Goal: Information Seeking & Learning: Learn about a topic

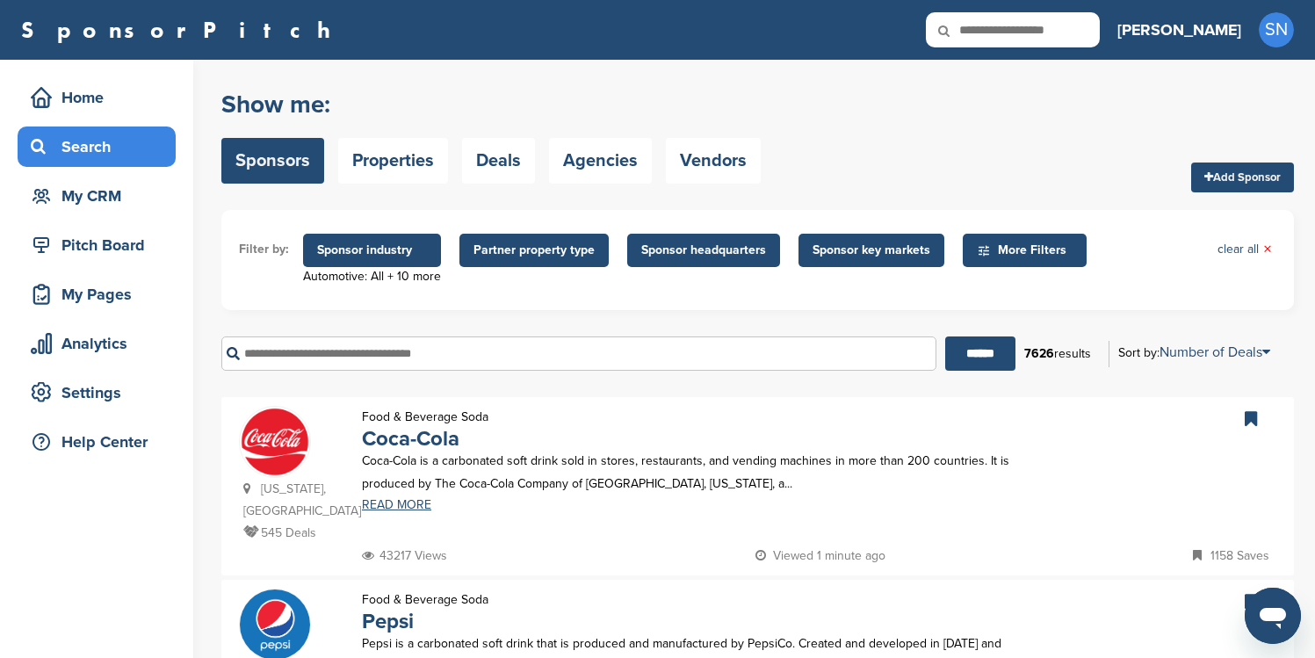
click at [646, 256] on span "Sponsor headquarters" at bounding box center [703, 250] width 125 height 19
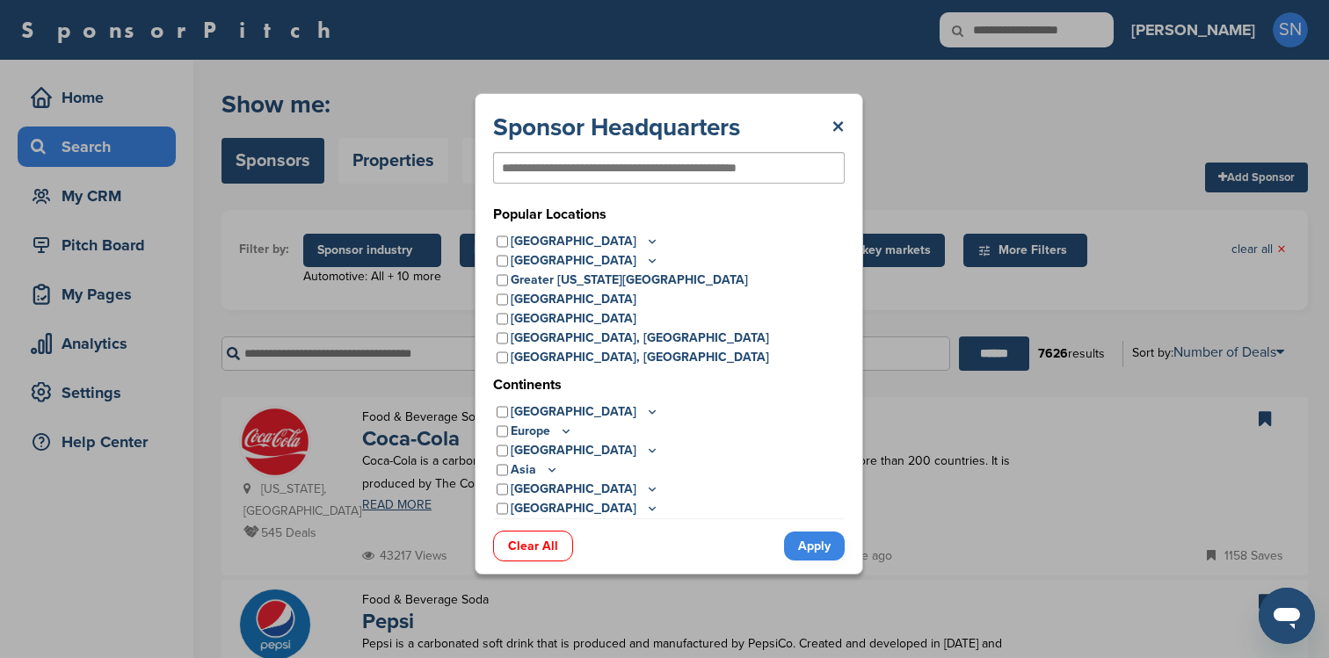
click at [649, 507] on icon at bounding box center [652, 508] width 6 height 3
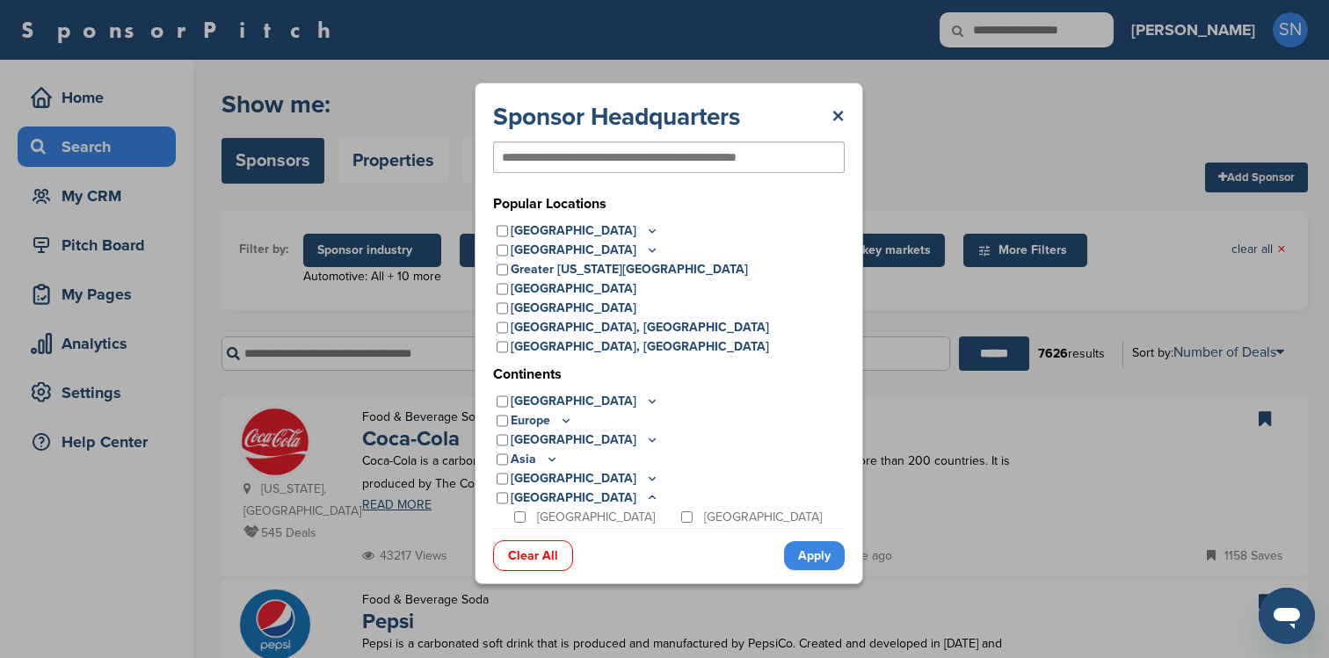
click at [645, 476] on icon at bounding box center [652, 478] width 14 height 15
click at [547, 459] on icon at bounding box center [552, 459] width 14 height 15
click at [645, 441] on icon at bounding box center [652, 439] width 14 height 15
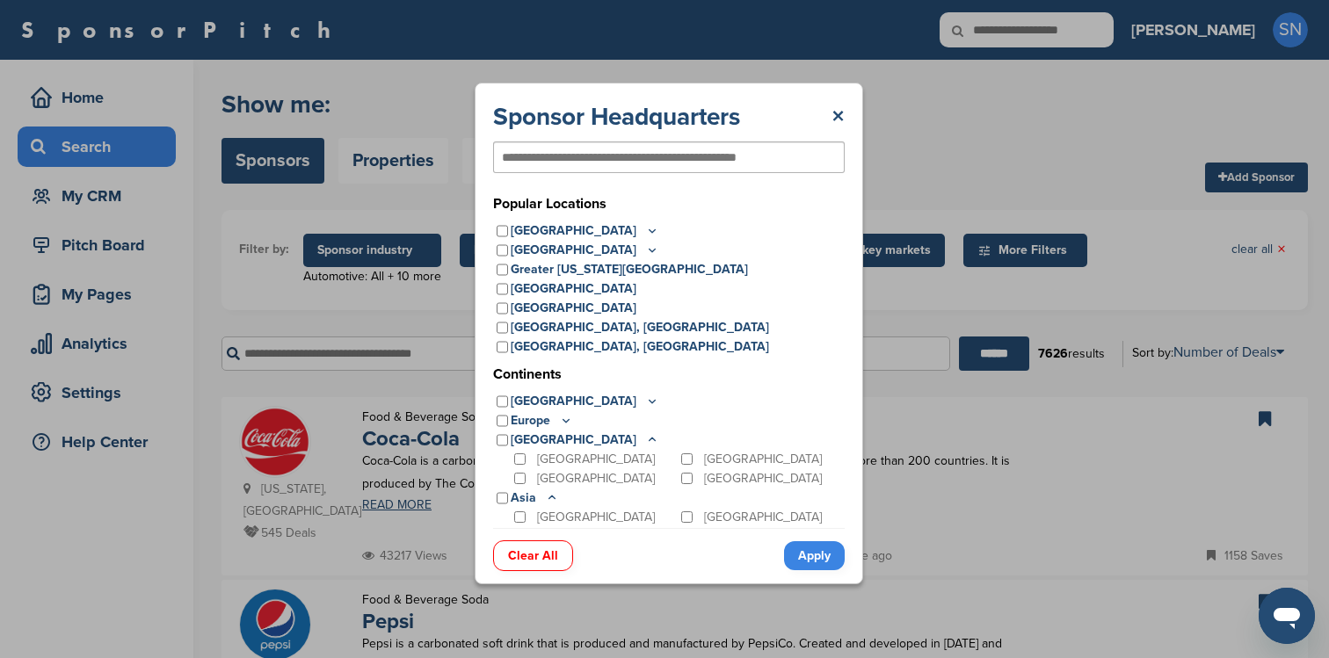
click at [566, 419] on icon at bounding box center [566, 420] width 14 height 15
click at [645, 405] on icon at bounding box center [652, 401] width 14 height 15
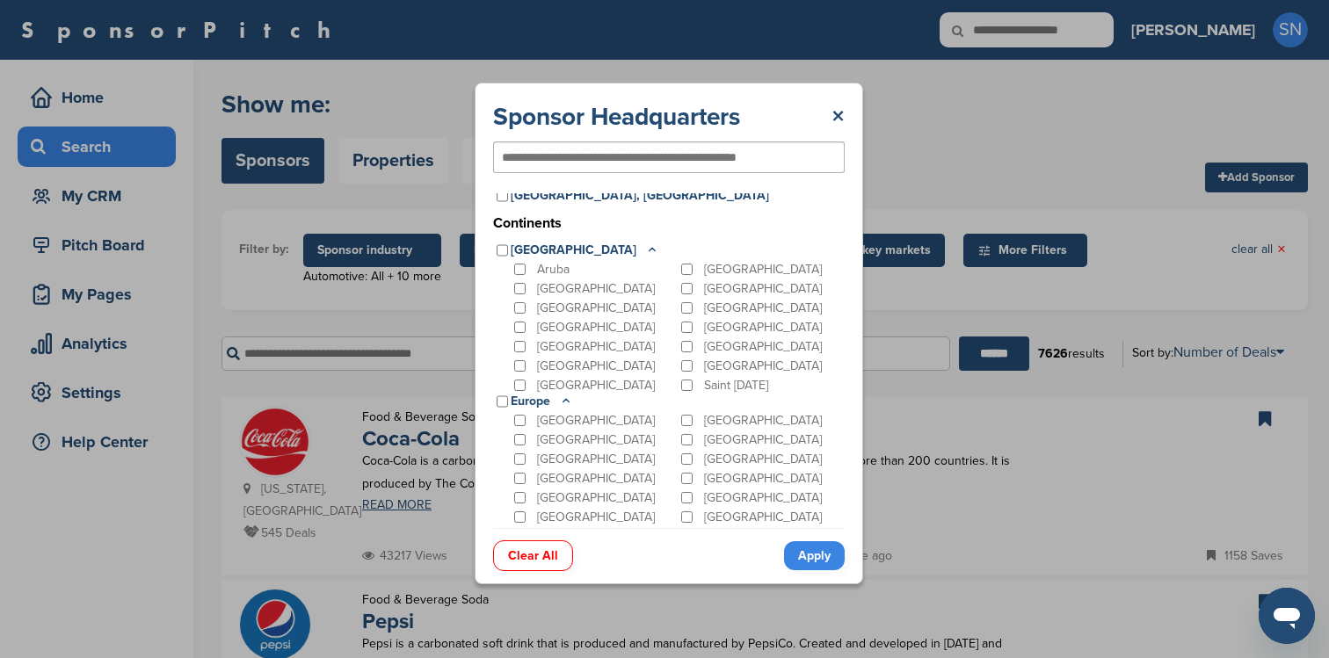
scroll to position [149, 0]
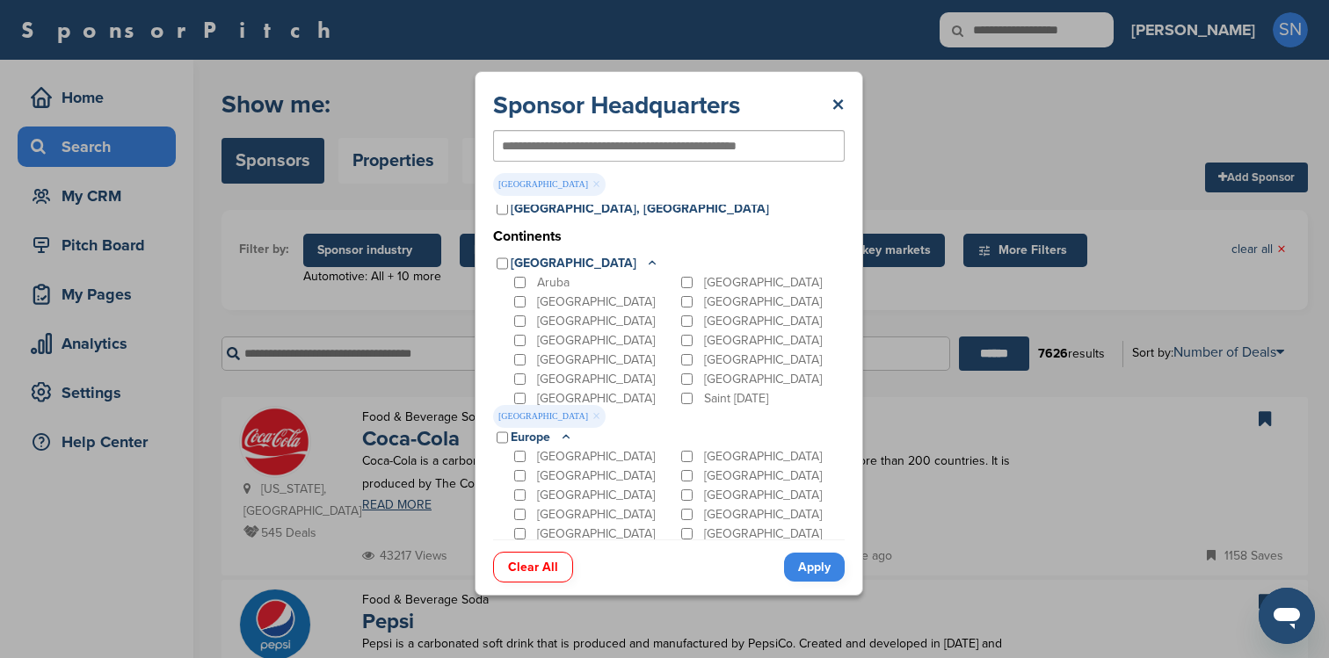
click at [645, 259] on icon at bounding box center [652, 263] width 14 height 15
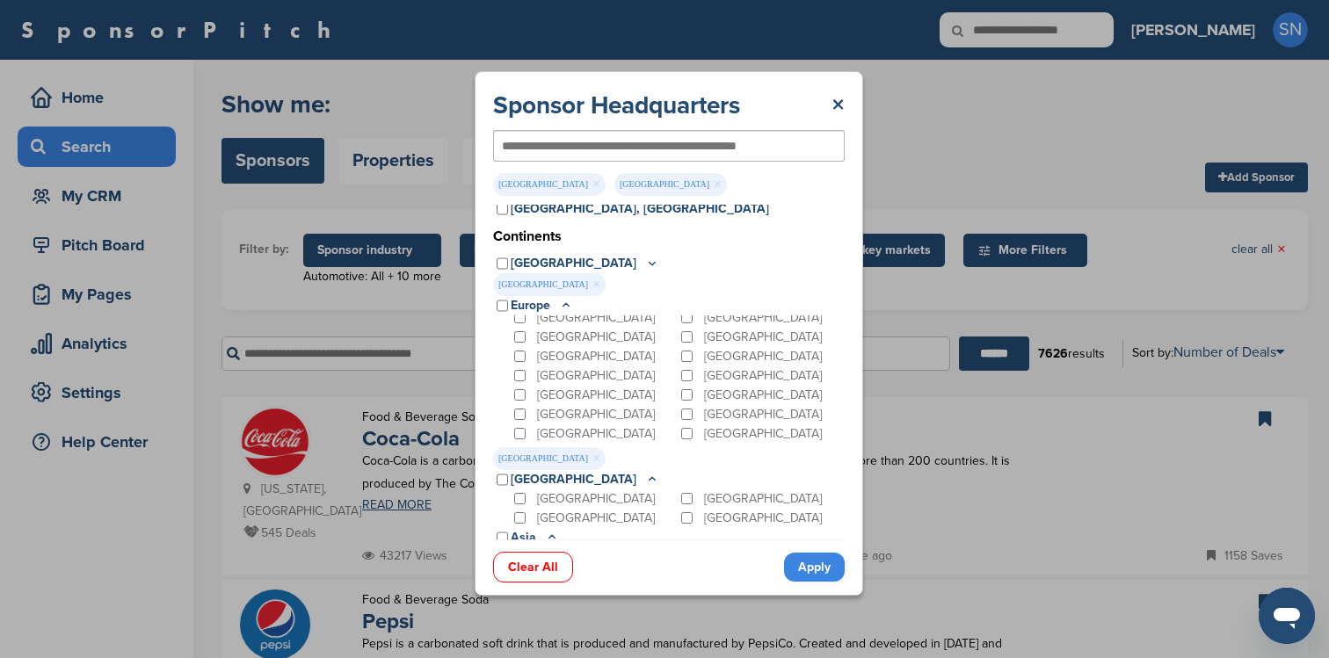
scroll to position [139, 0]
click at [688, 338] on div "[GEOGRAPHIC_DATA]" at bounding box center [760, 340] width 167 height 19
click at [682, 345] on div "[GEOGRAPHIC_DATA]" at bounding box center [760, 340] width 167 height 19
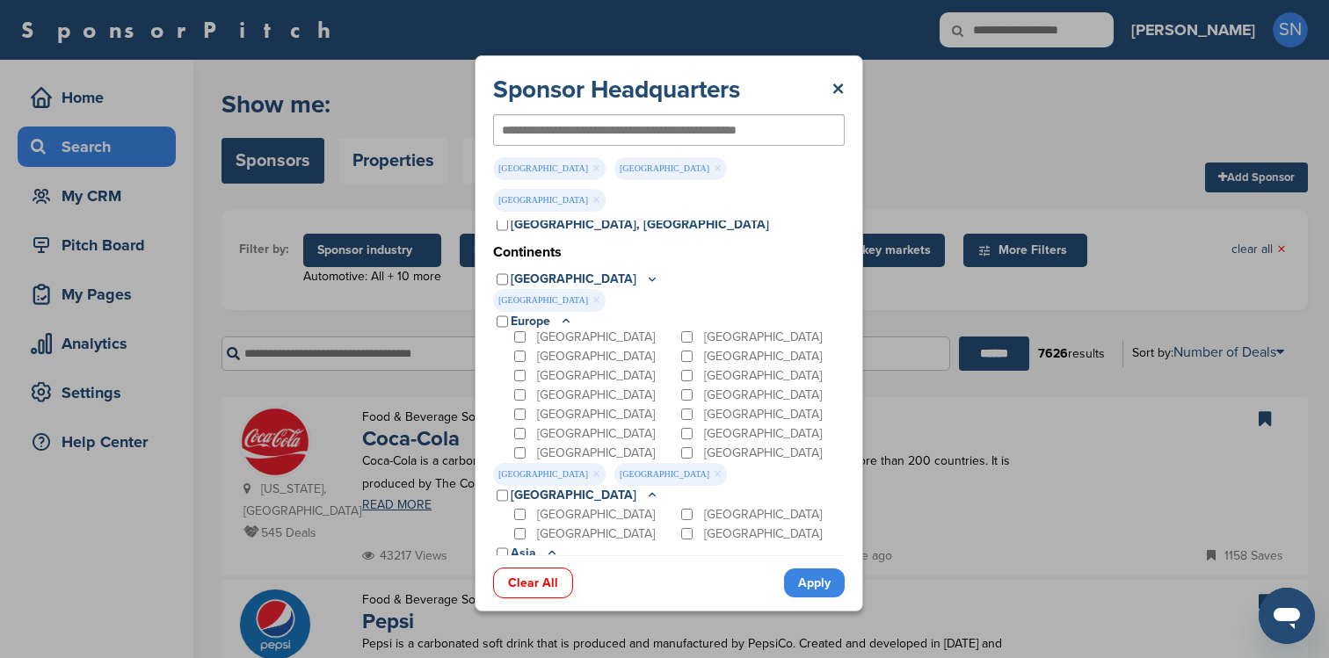
click at [568, 314] on icon at bounding box center [566, 321] width 14 height 15
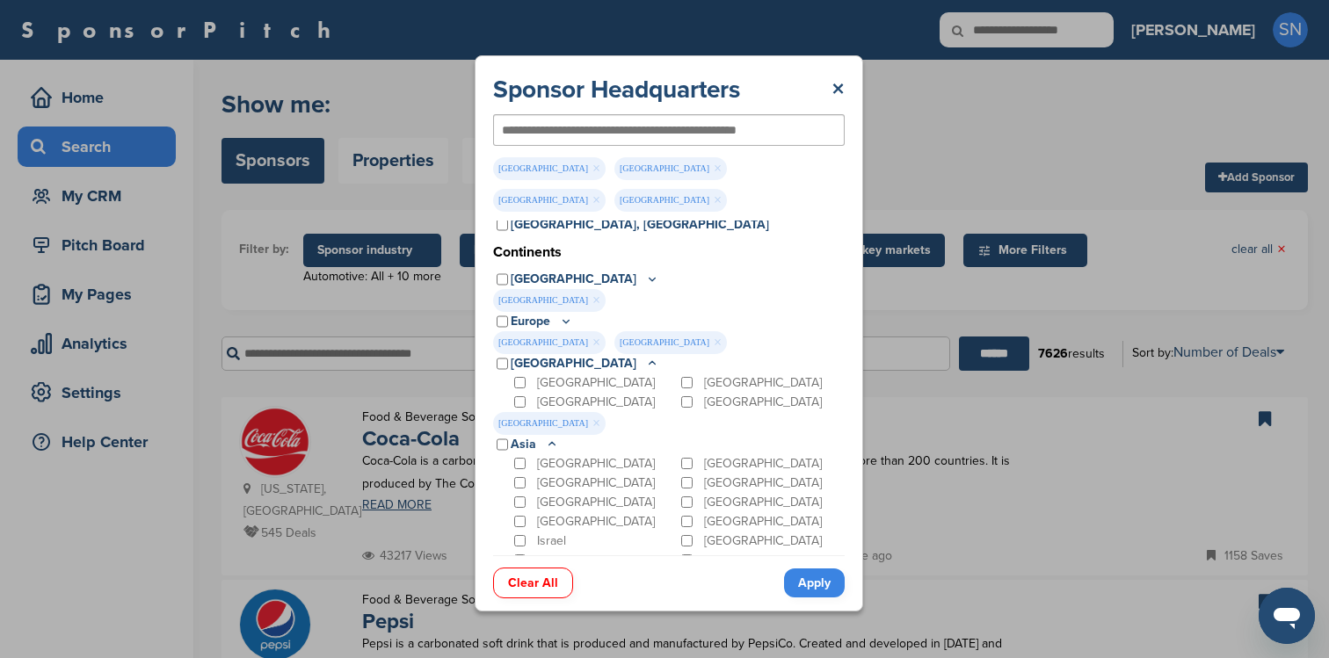
click at [649, 361] on icon at bounding box center [652, 362] width 6 height 3
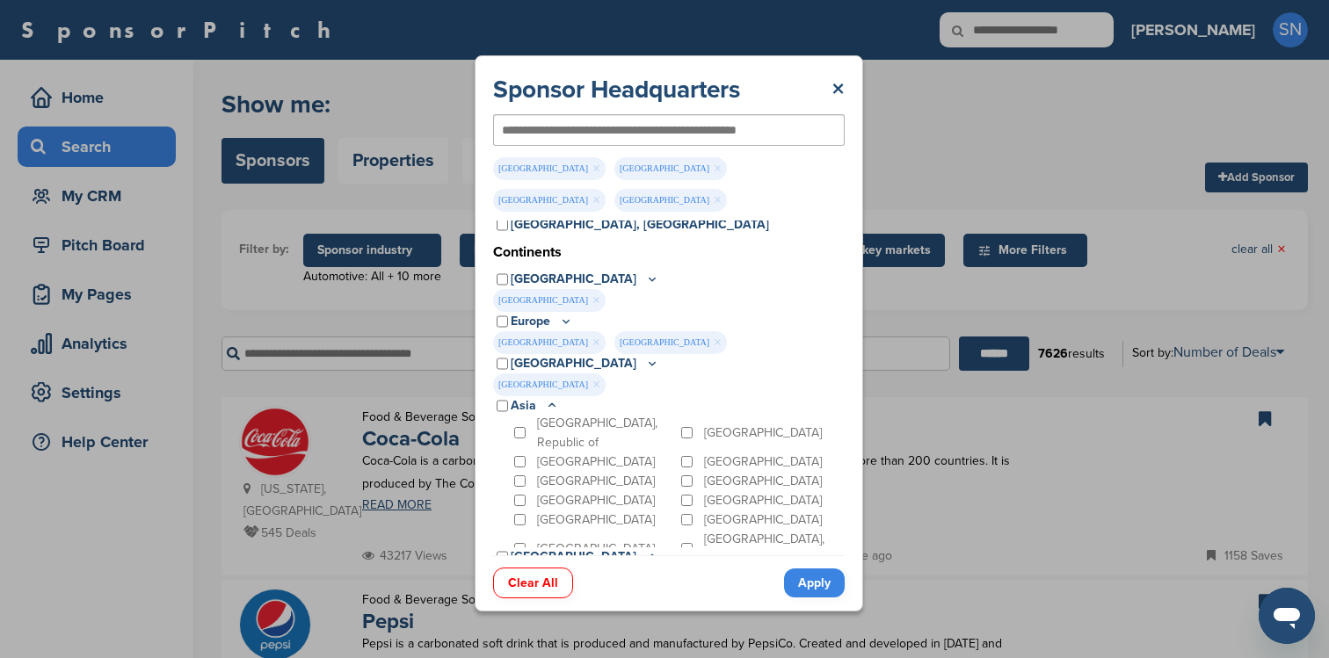
scroll to position [117, 0]
click at [549, 398] on icon at bounding box center [552, 405] width 14 height 15
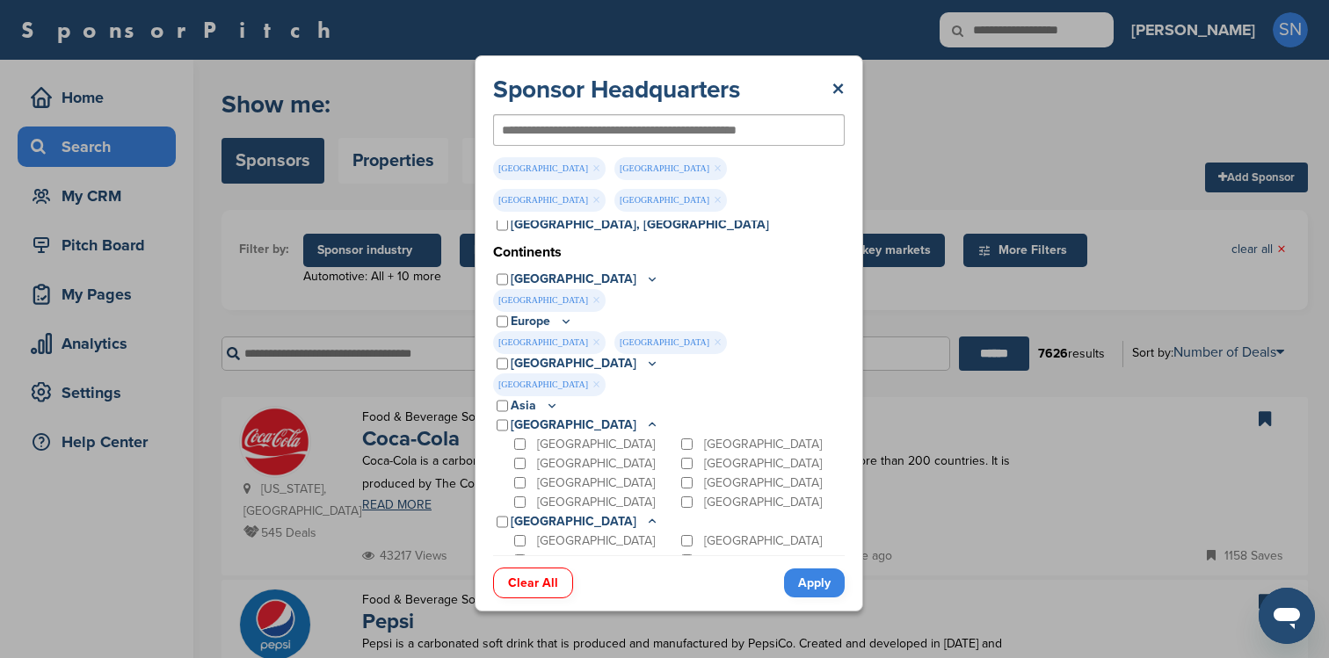
click at [645, 417] on icon at bounding box center [652, 424] width 14 height 15
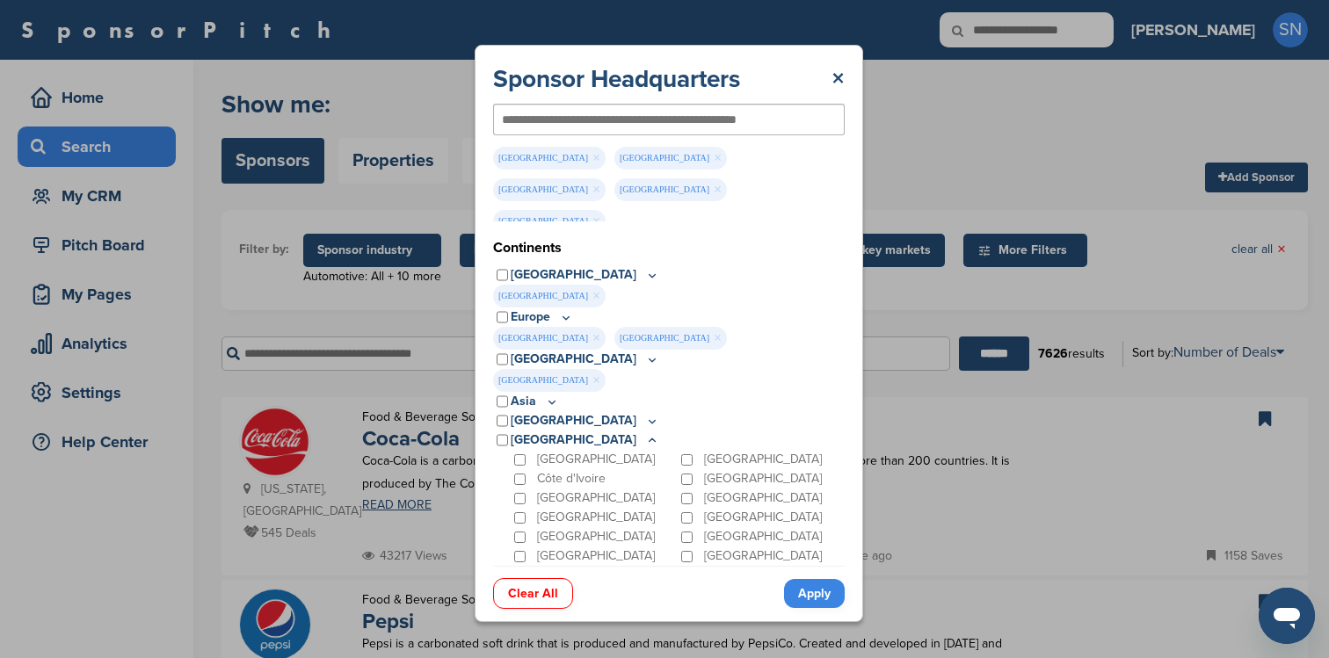
click at [649, 438] on icon at bounding box center [652, 439] width 6 height 3
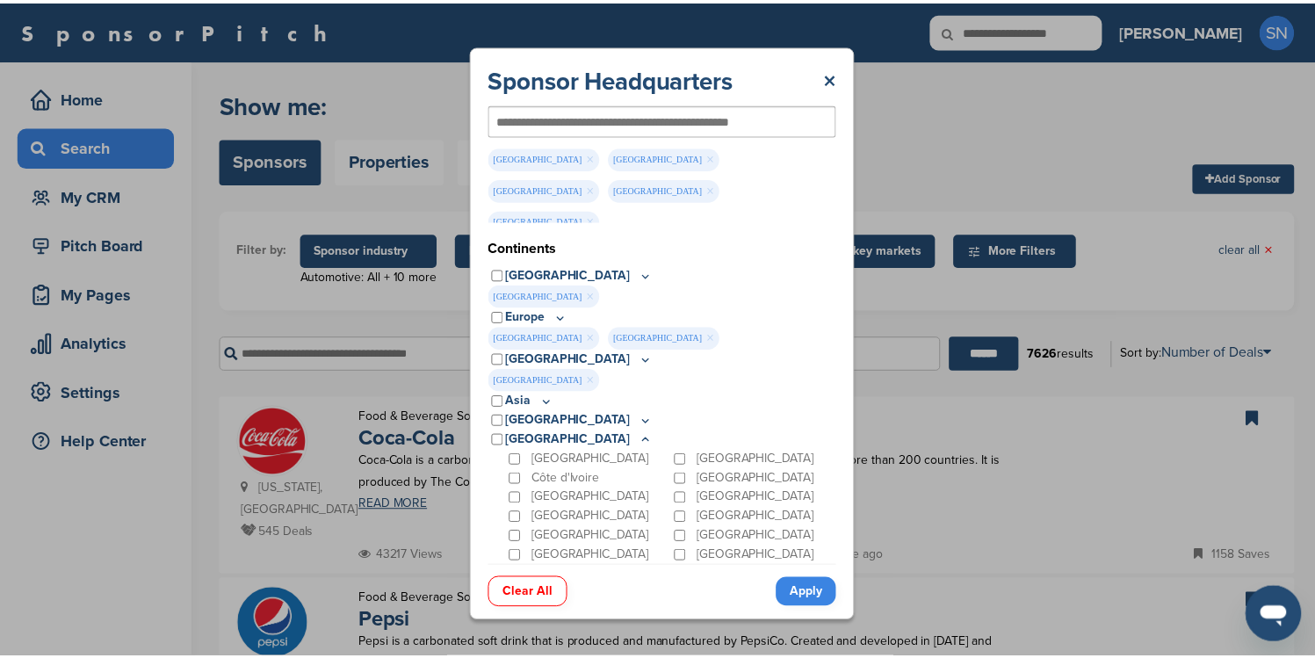
scroll to position [70, 0]
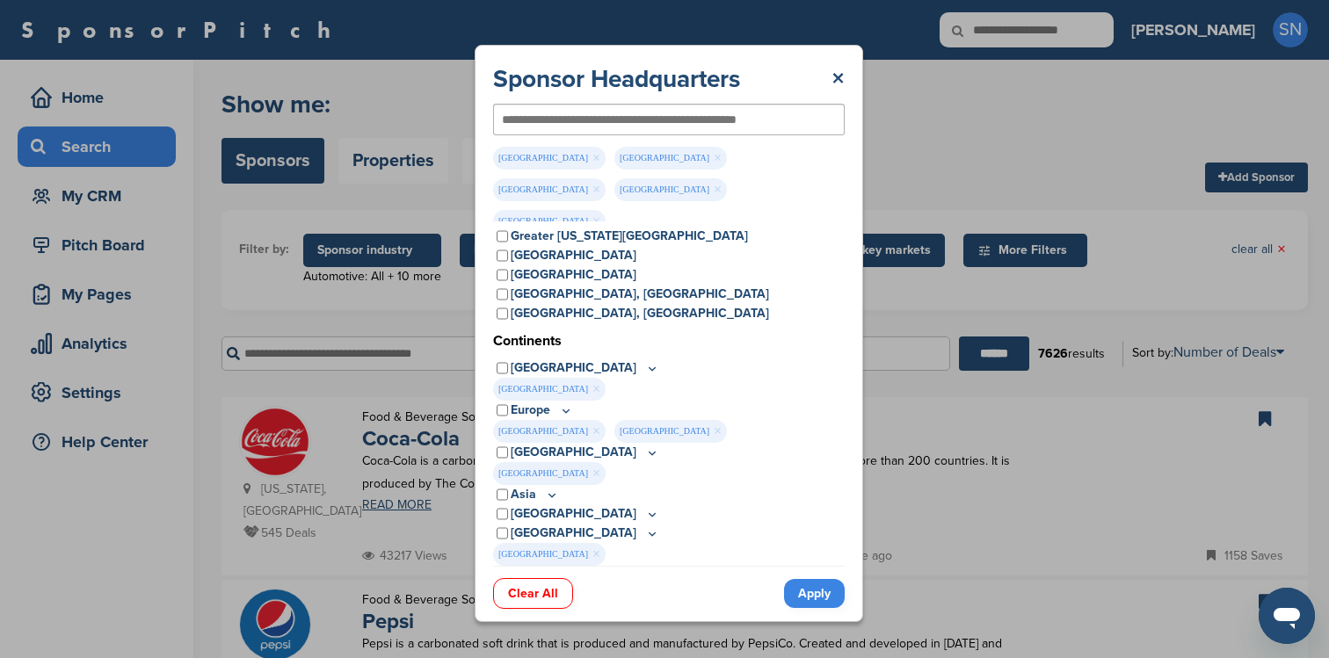
click at [812, 579] on link "Apply" at bounding box center [814, 593] width 61 height 29
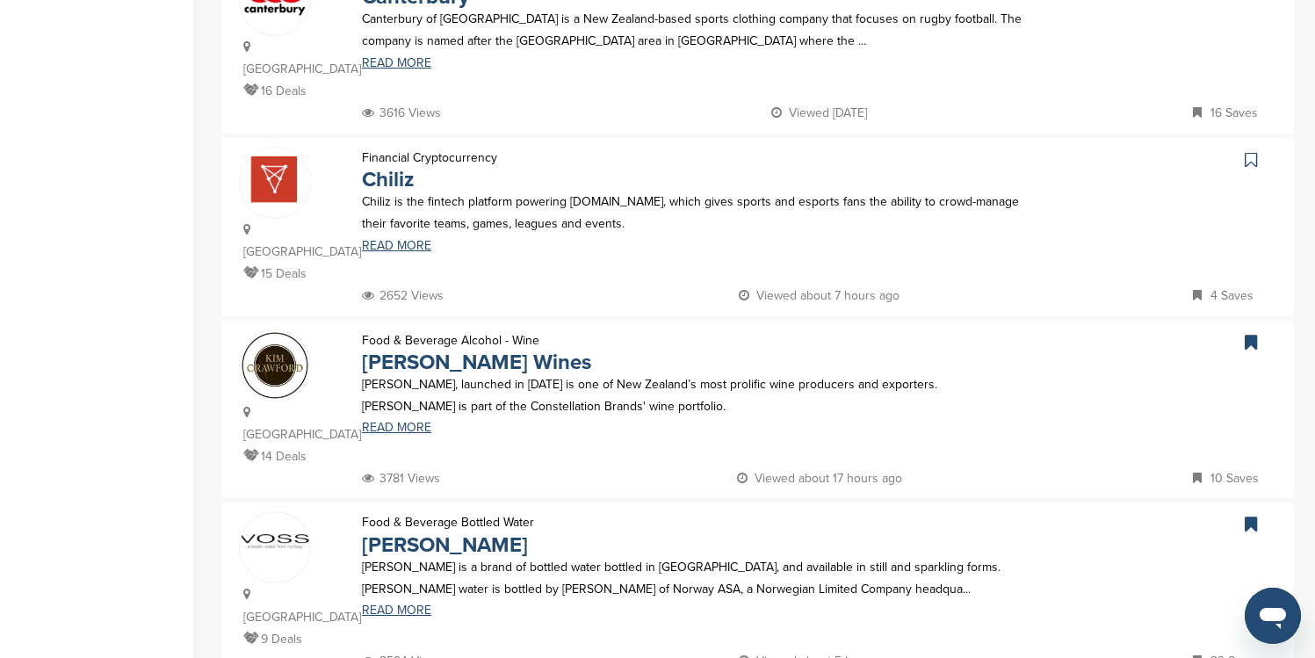
scroll to position [1546, 0]
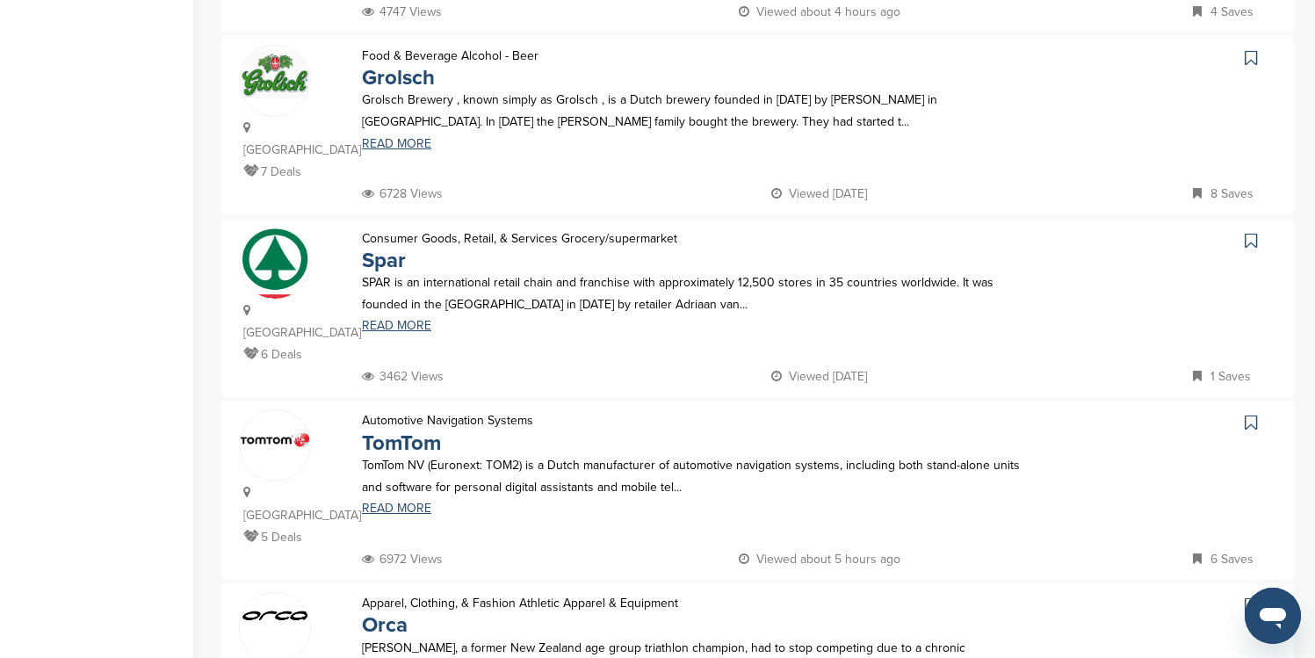
scroll to position [547, 0]
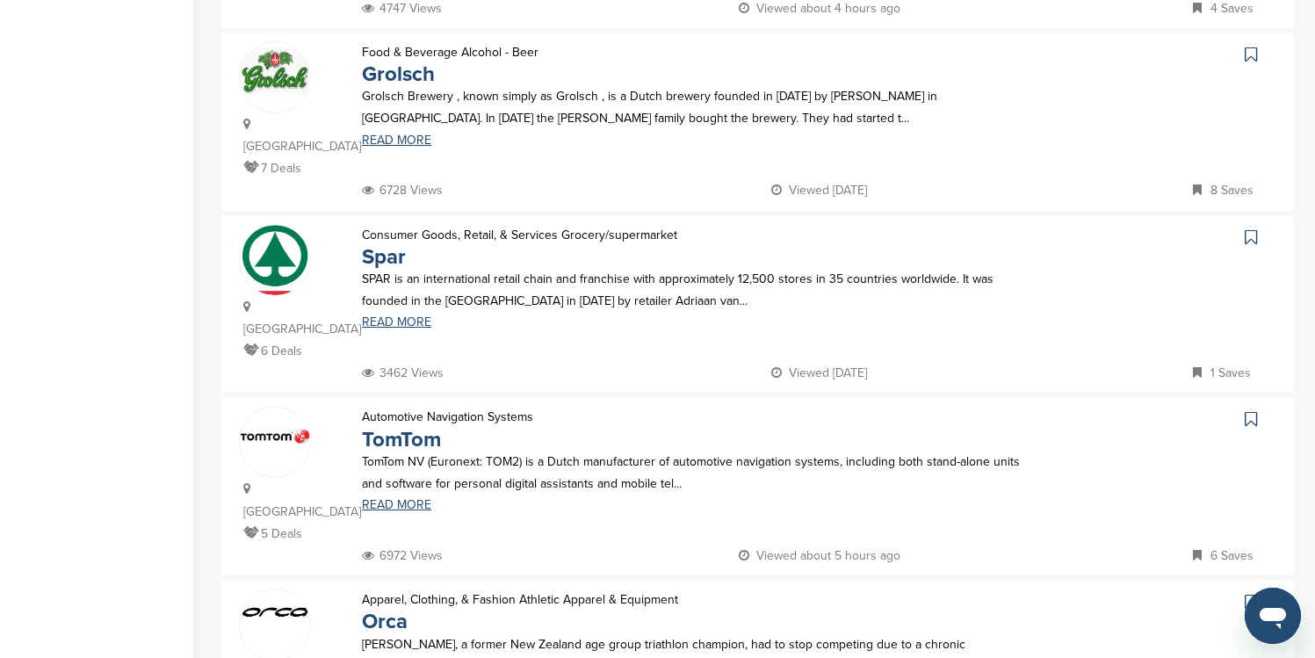
click at [1254, 410] on icon at bounding box center [1251, 419] width 12 height 18
click at [1248, 46] on icon at bounding box center [1251, 55] width 12 height 18
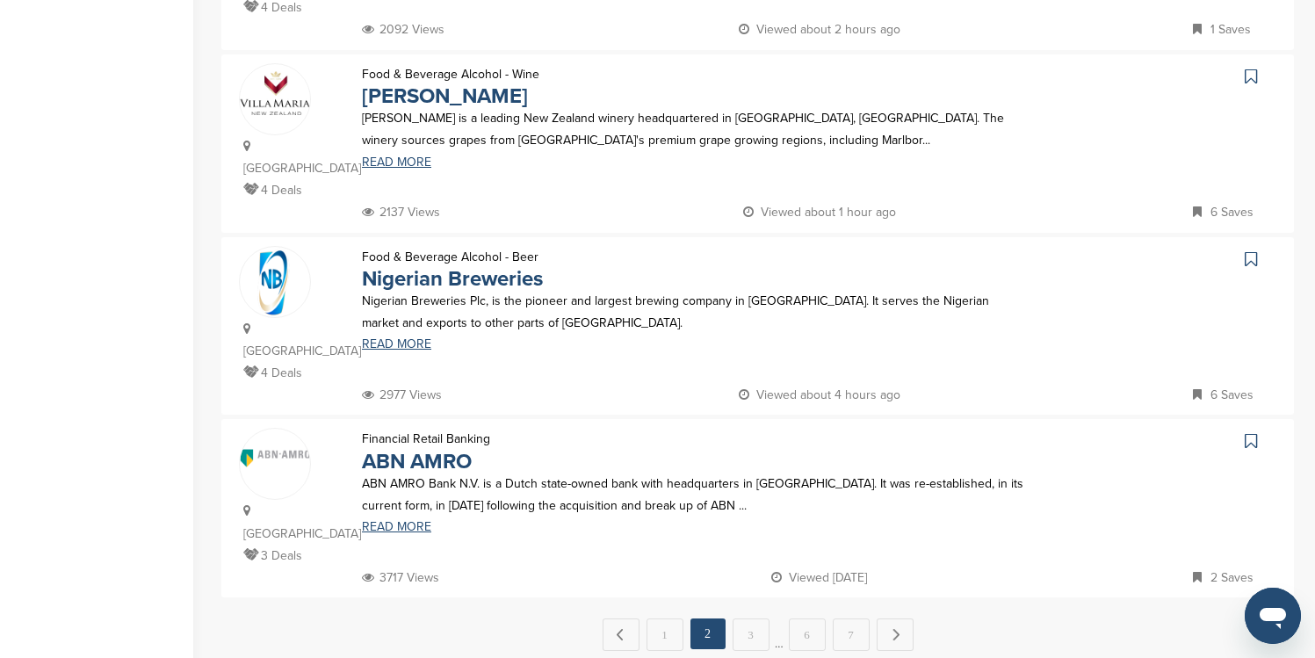
scroll to position [1623, 0]
click at [755, 617] on link "3" at bounding box center [751, 633] width 37 height 33
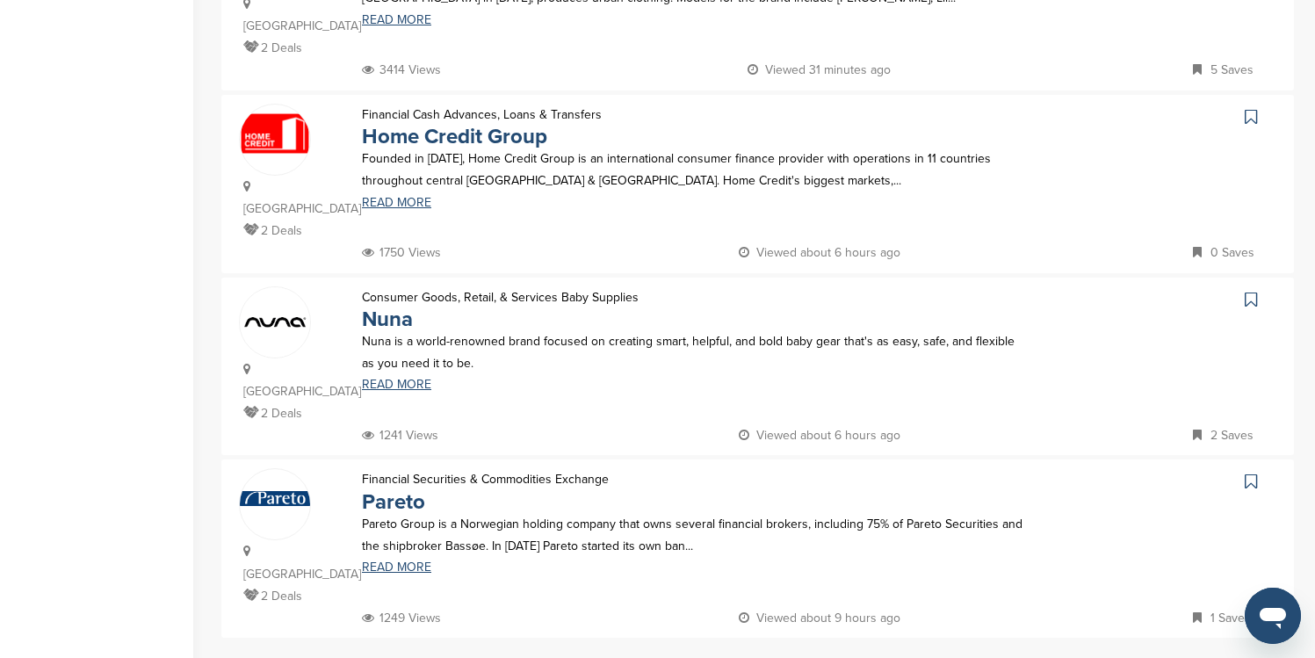
scroll to position [1582, 0]
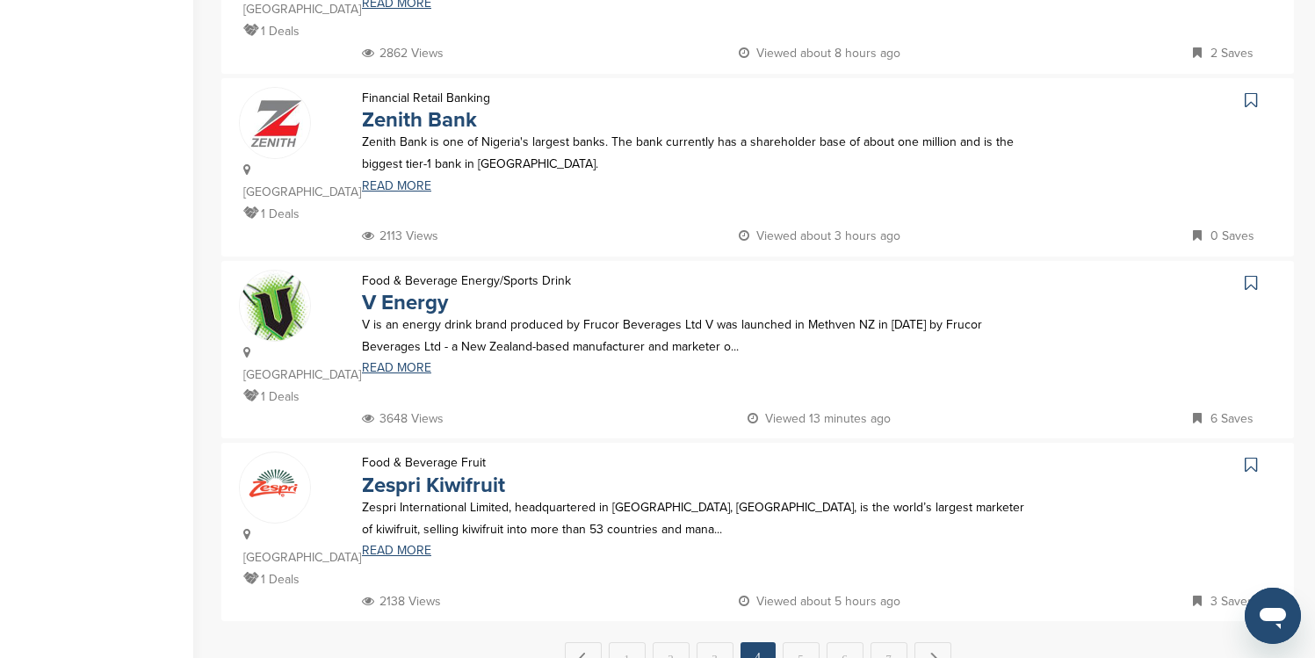
scroll to position [1605, 0]
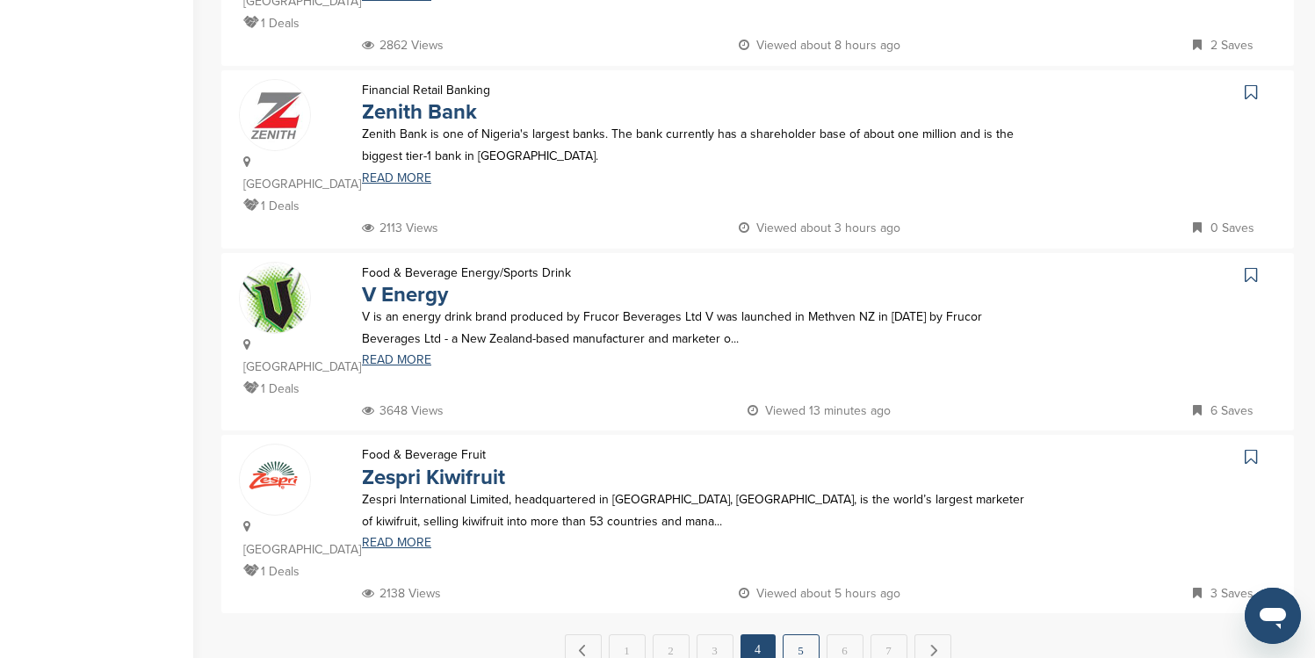
click at [813, 634] on link "5" at bounding box center [801, 650] width 37 height 33
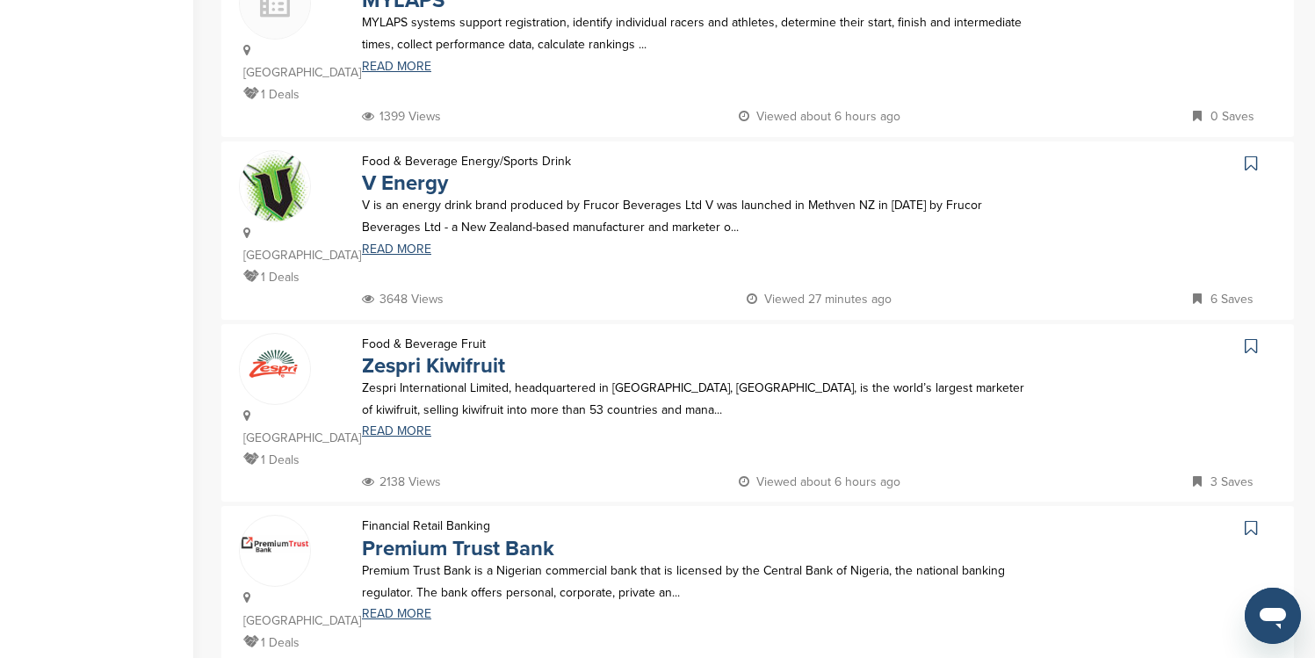
scroll to position [1597, 0]
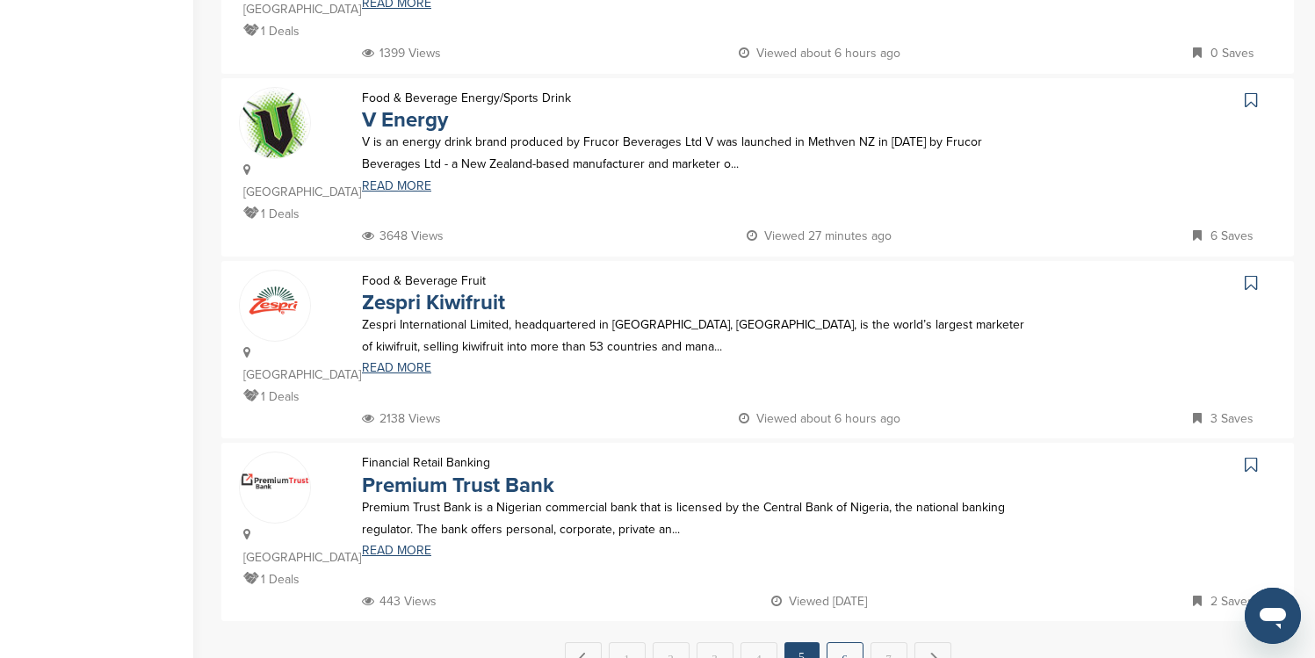
click at [851, 642] on link "6" at bounding box center [845, 658] width 37 height 33
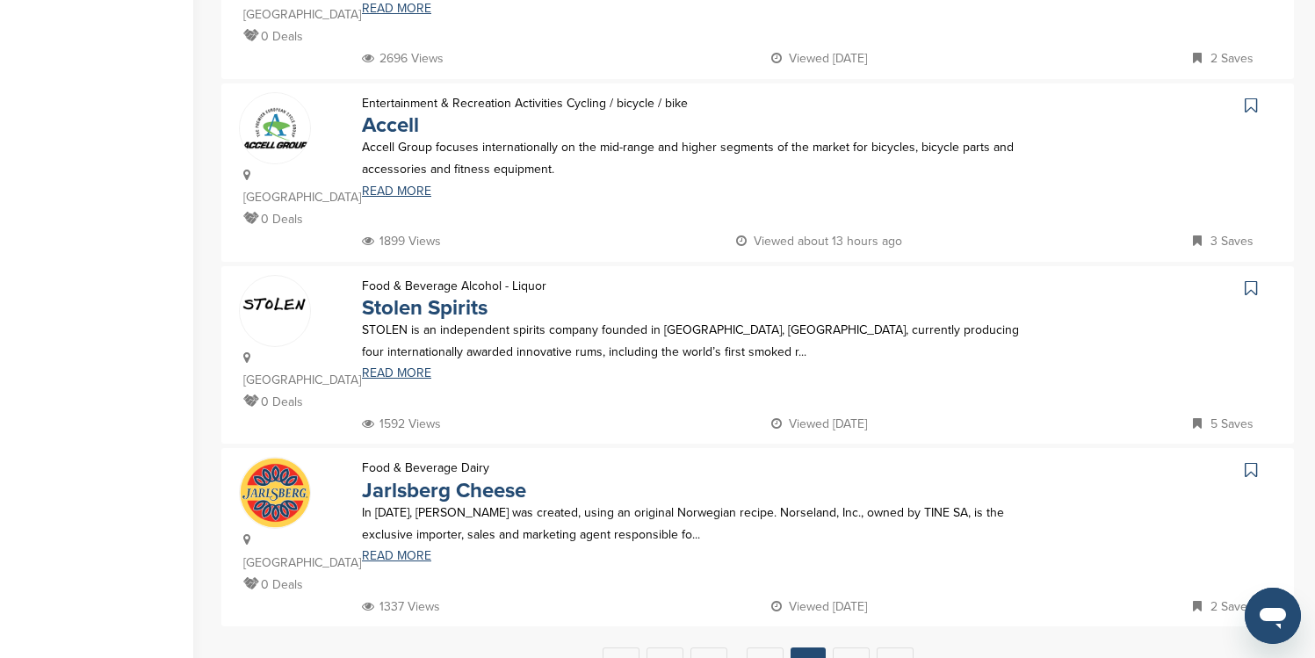
scroll to position [1600, 0]
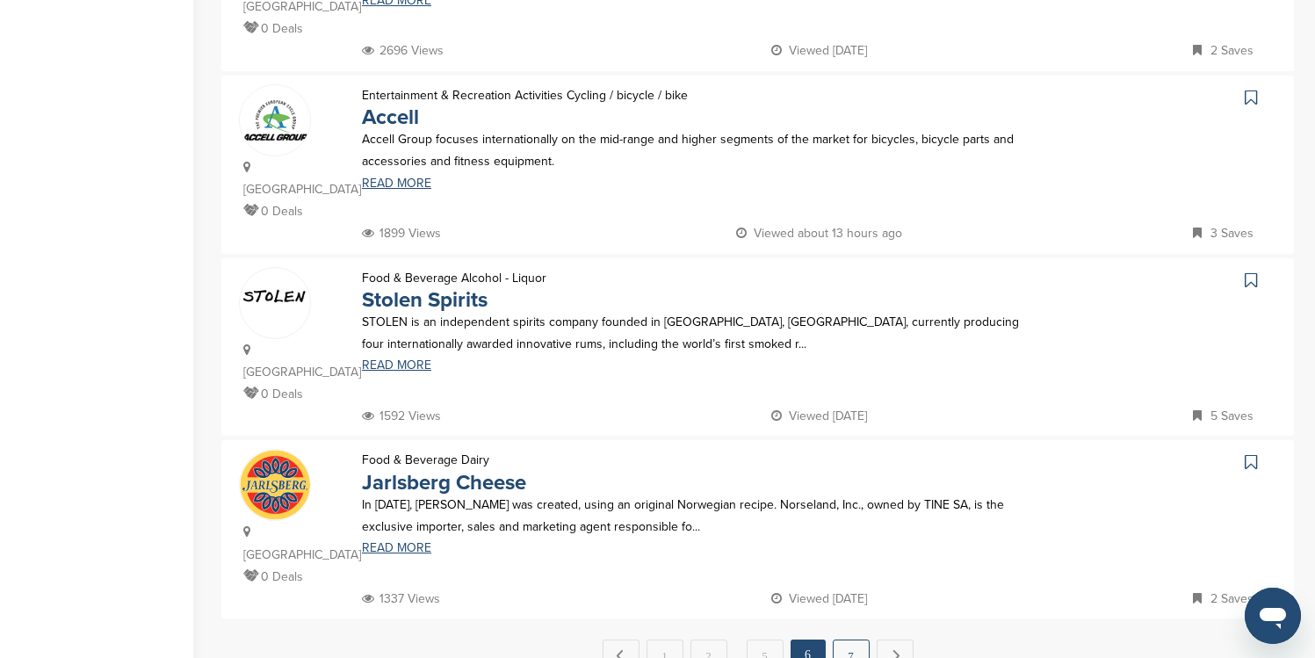
click at [850, 640] on link "7" at bounding box center [851, 656] width 37 height 33
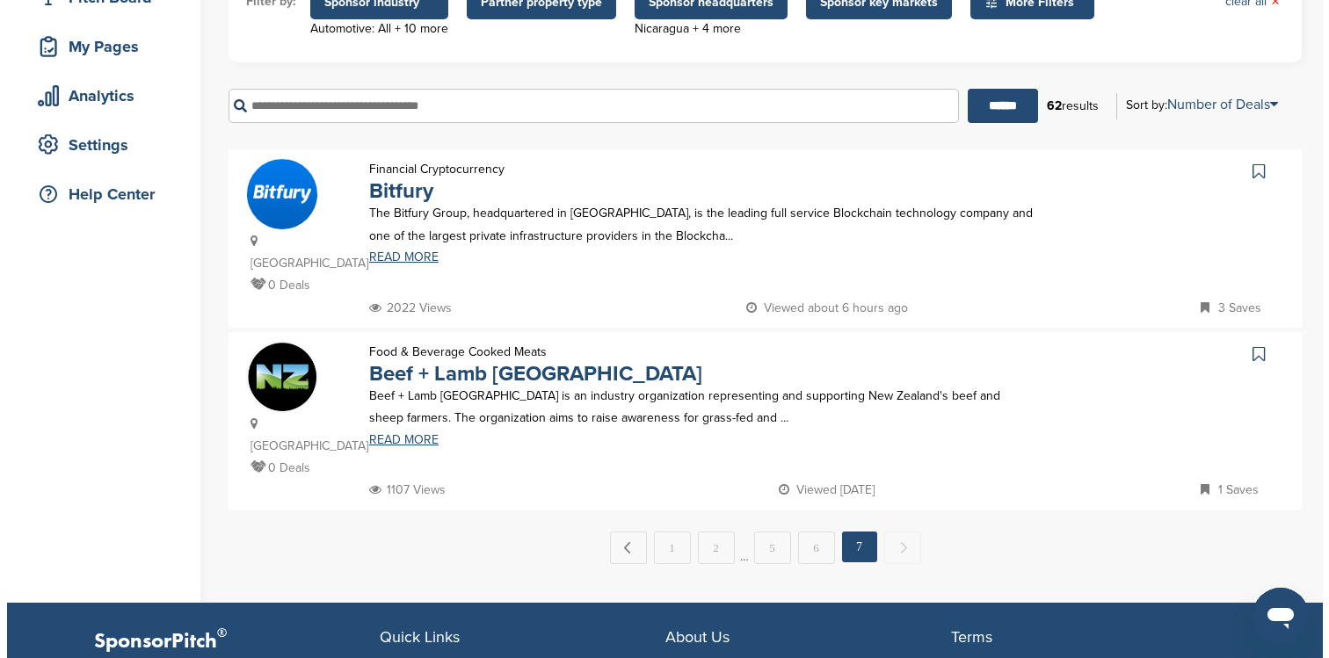
scroll to position [0, 0]
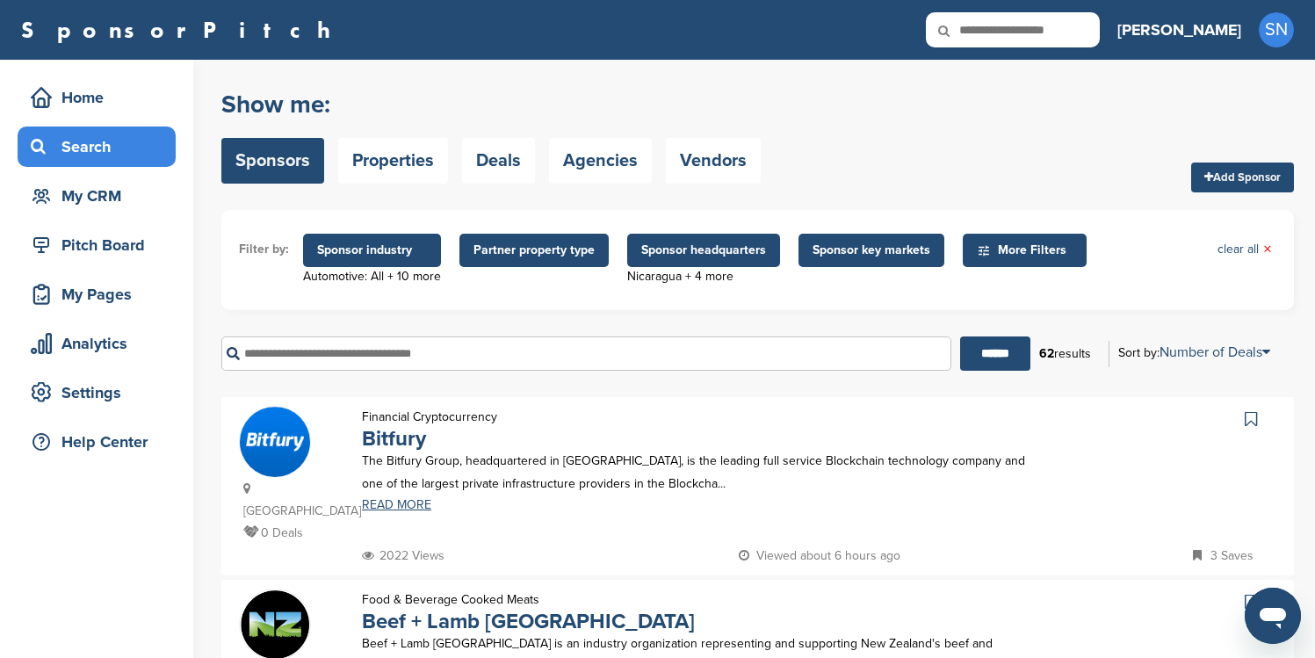
click at [692, 256] on span "Sponsor headquarters" at bounding box center [703, 250] width 125 height 19
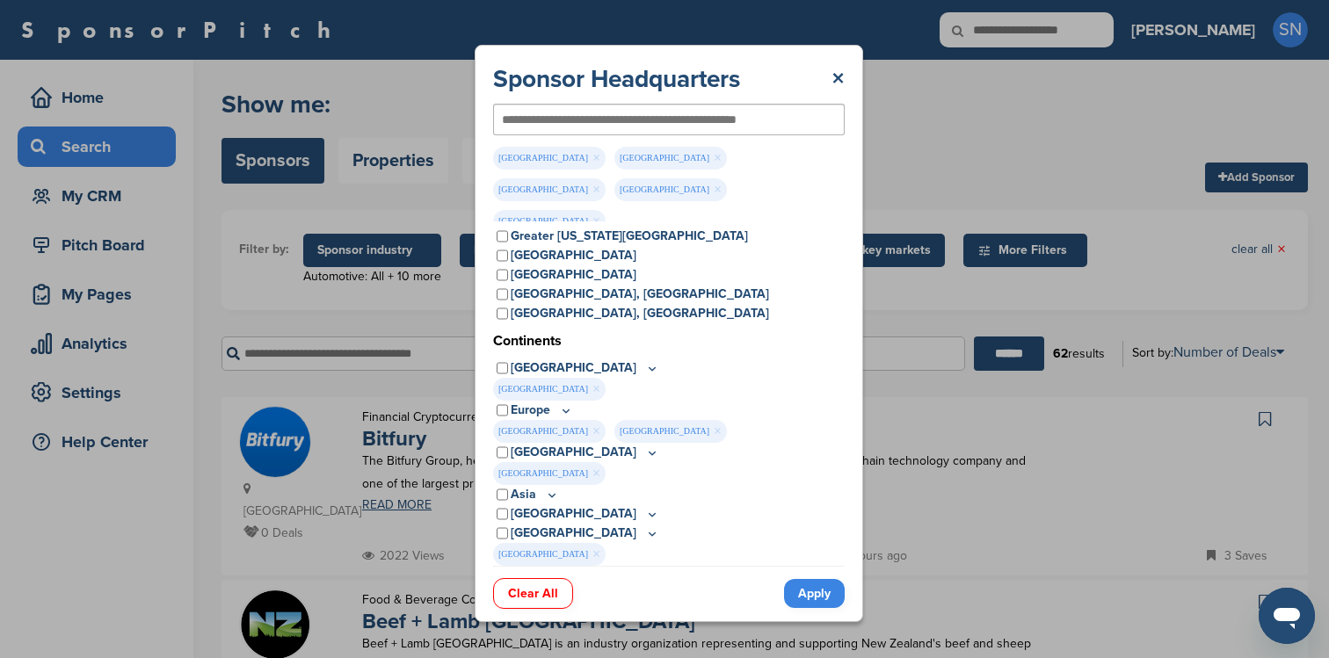
click at [526, 578] on link "Clear All" at bounding box center [533, 593] width 80 height 31
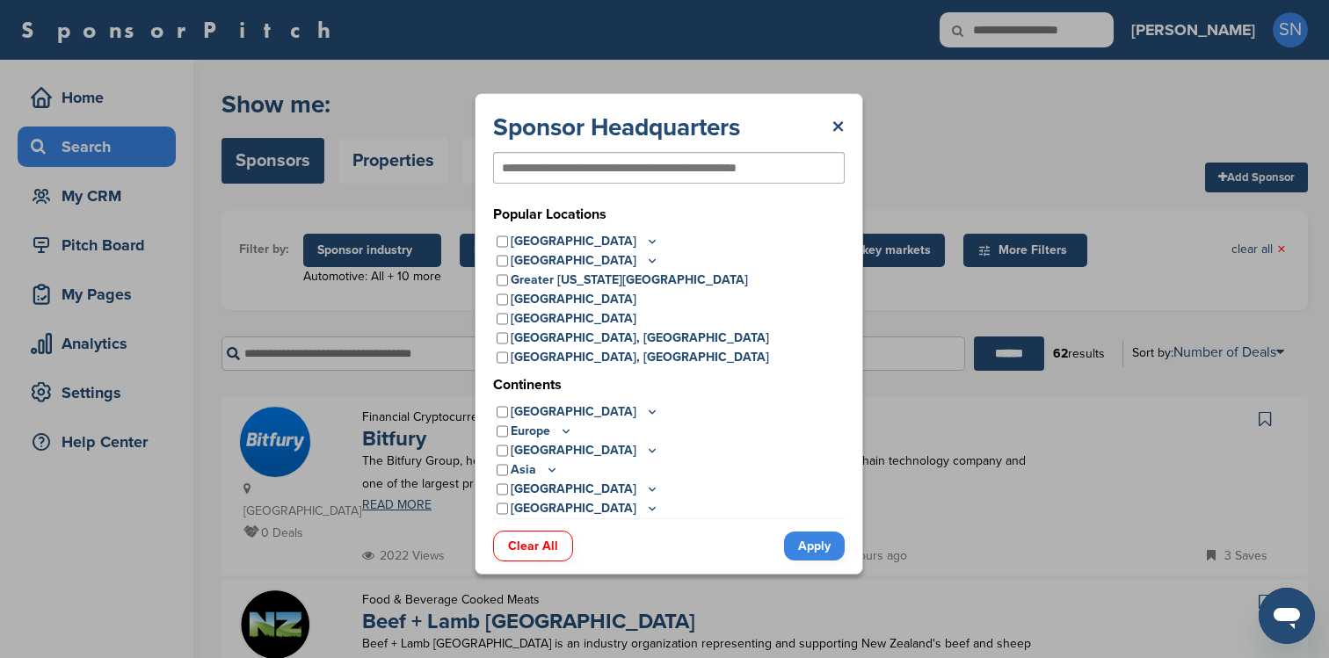
click at [530, 555] on link "Clear All" at bounding box center [533, 546] width 80 height 31
click at [824, 540] on link "Apply" at bounding box center [814, 546] width 61 height 29
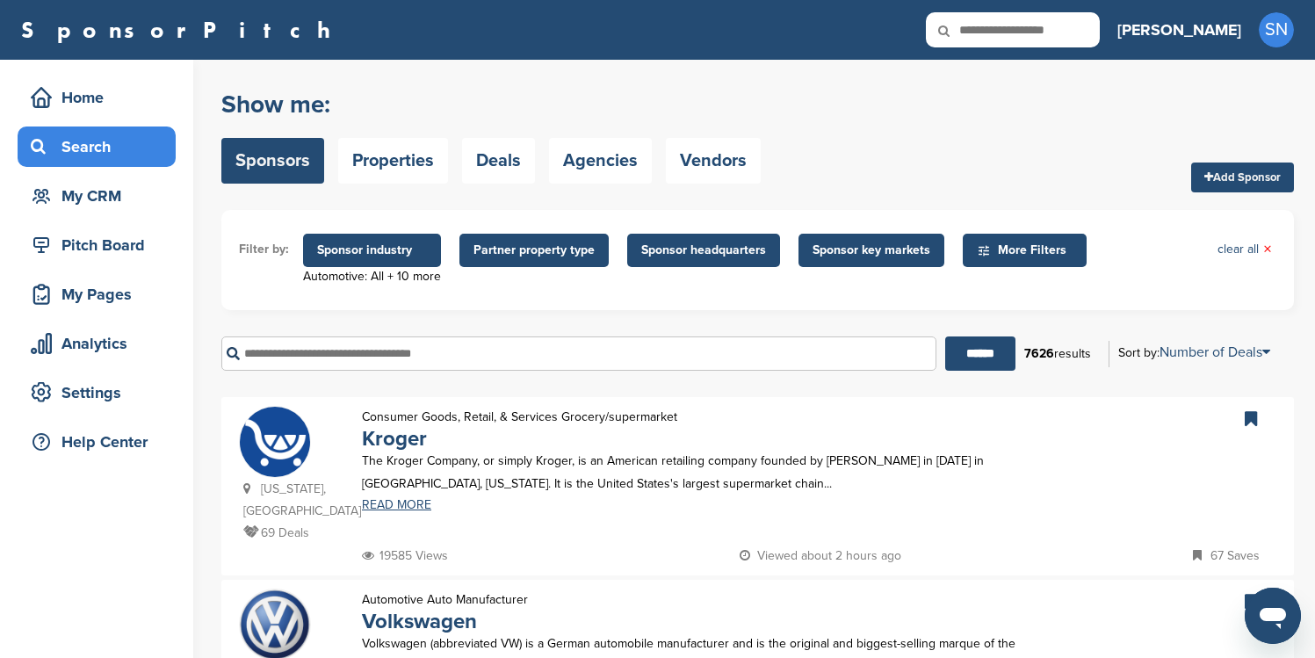
click at [727, 248] on span "Sponsor headquarters" at bounding box center [703, 250] width 125 height 19
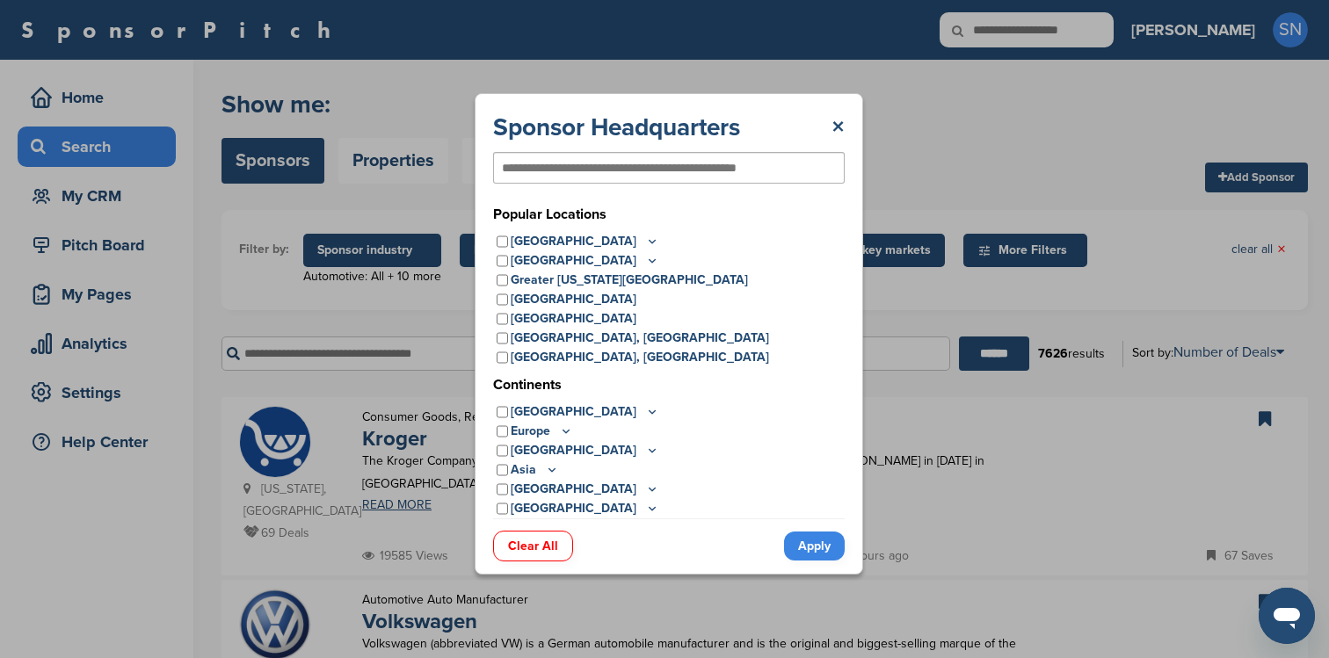
click at [645, 507] on icon at bounding box center [652, 508] width 14 height 15
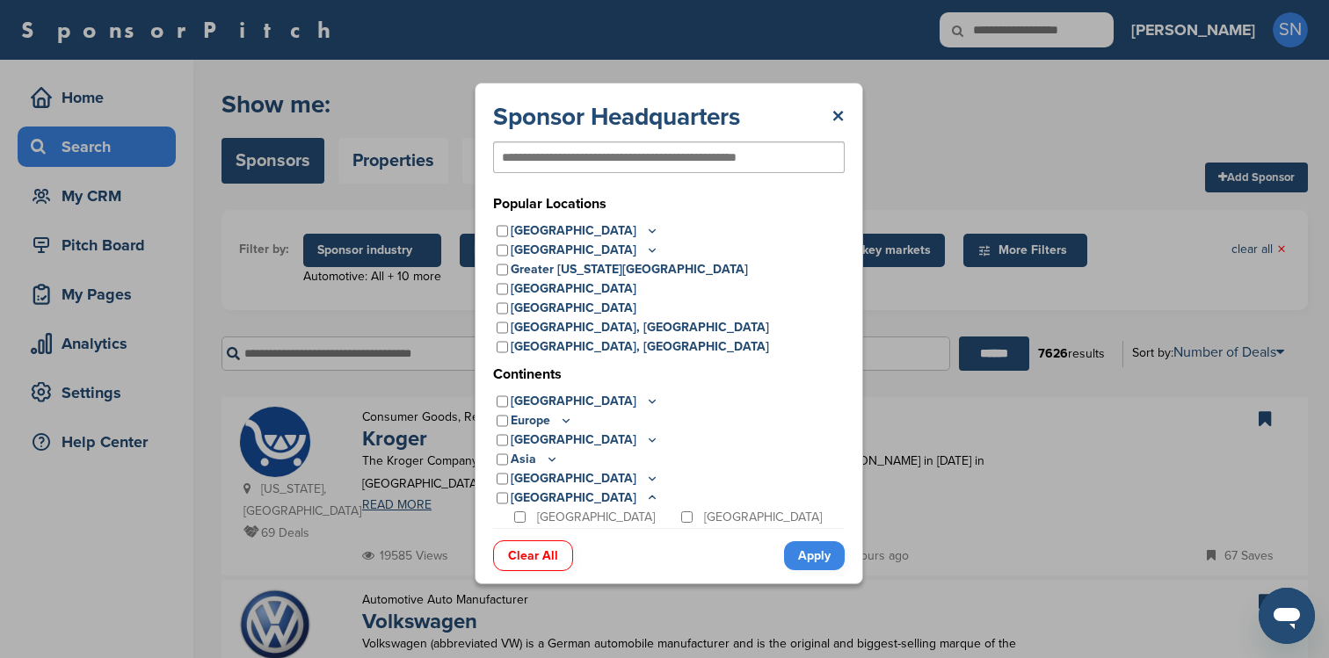
click at [645, 481] on icon at bounding box center [652, 478] width 14 height 15
click at [550, 458] on icon at bounding box center [552, 459] width 14 height 15
click at [645, 437] on icon at bounding box center [652, 439] width 14 height 15
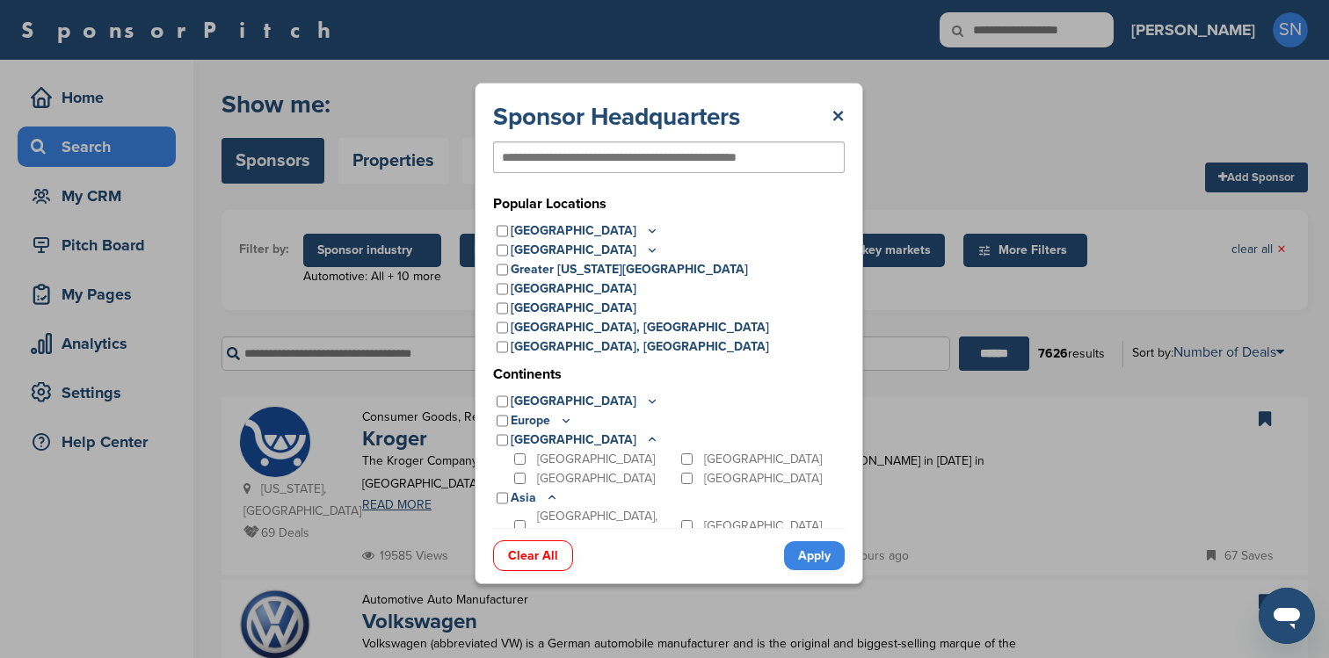
click at [564, 424] on icon at bounding box center [566, 420] width 14 height 15
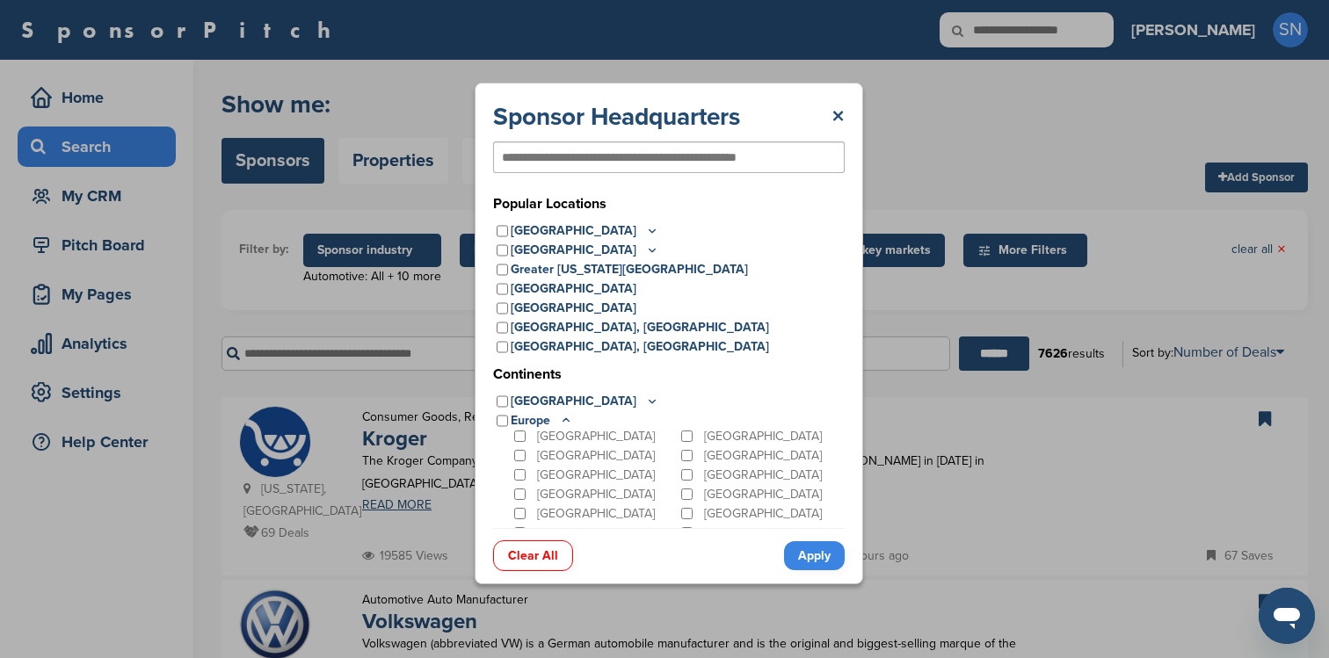
click at [595, 405] on p "[GEOGRAPHIC_DATA]" at bounding box center [585, 401] width 148 height 19
click at [645, 398] on icon at bounding box center [652, 401] width 14 height 15
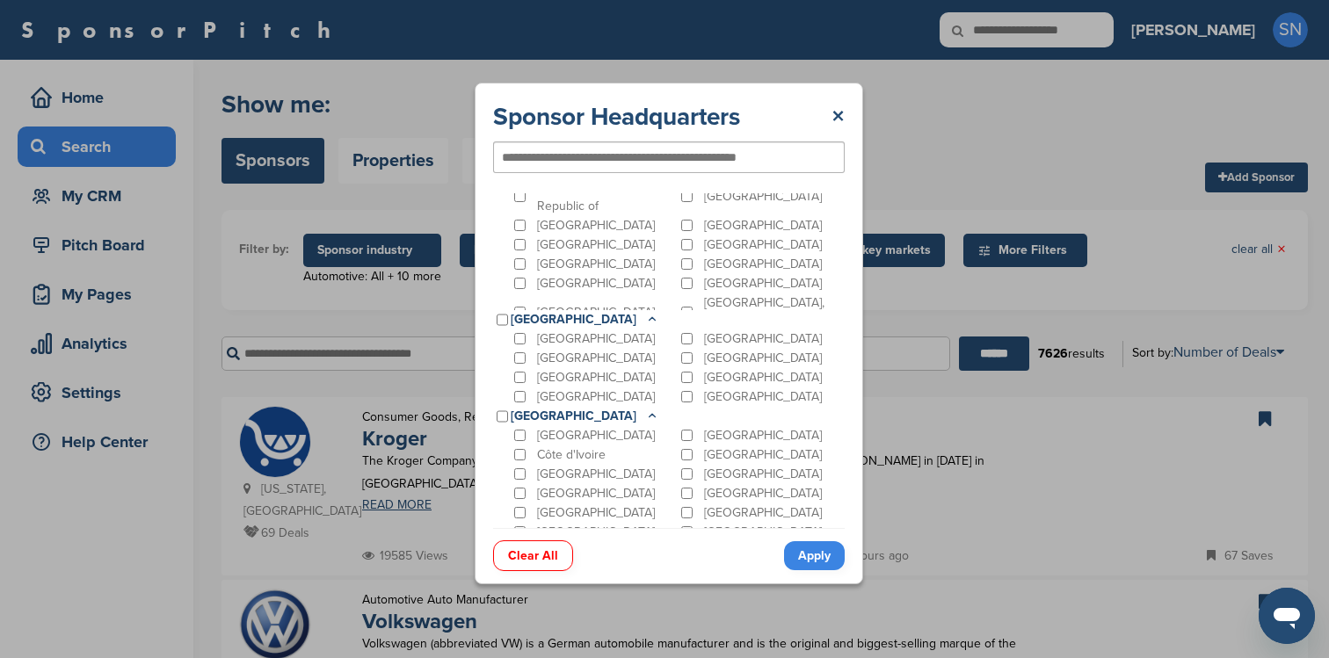
scroll to position [606, 0]
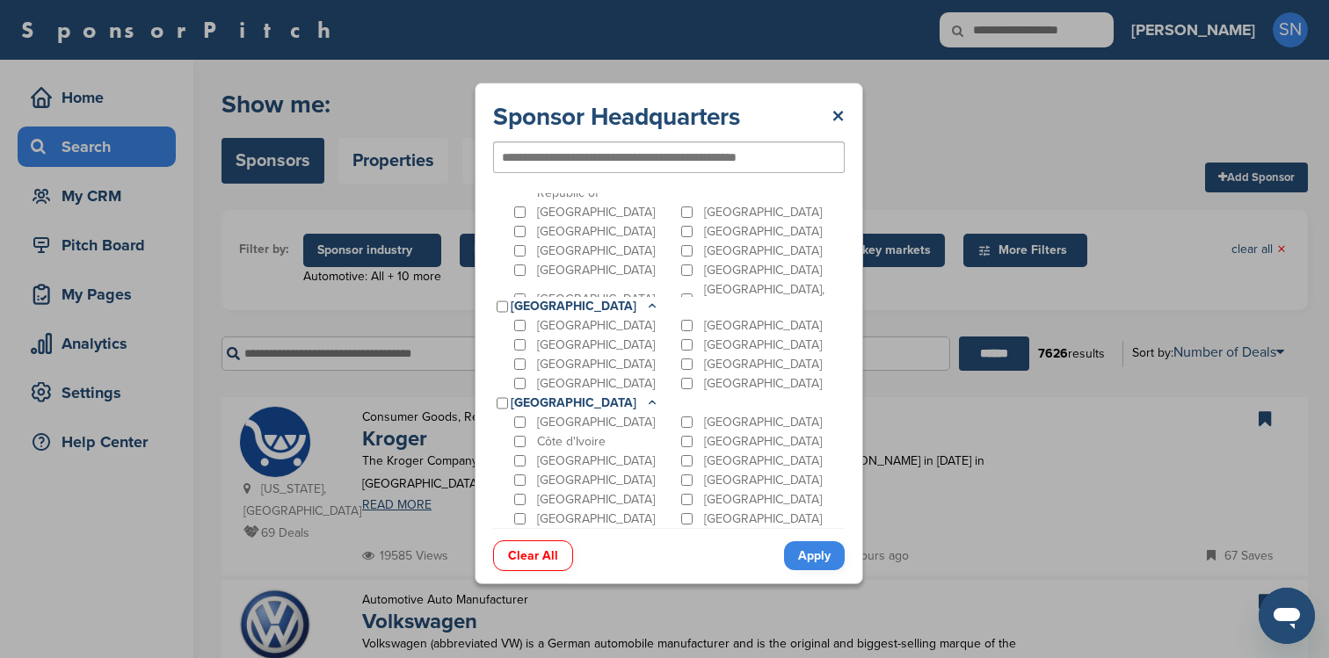
click at [645, 402] on icon at bounding box center [652, 402] width 14 height 15
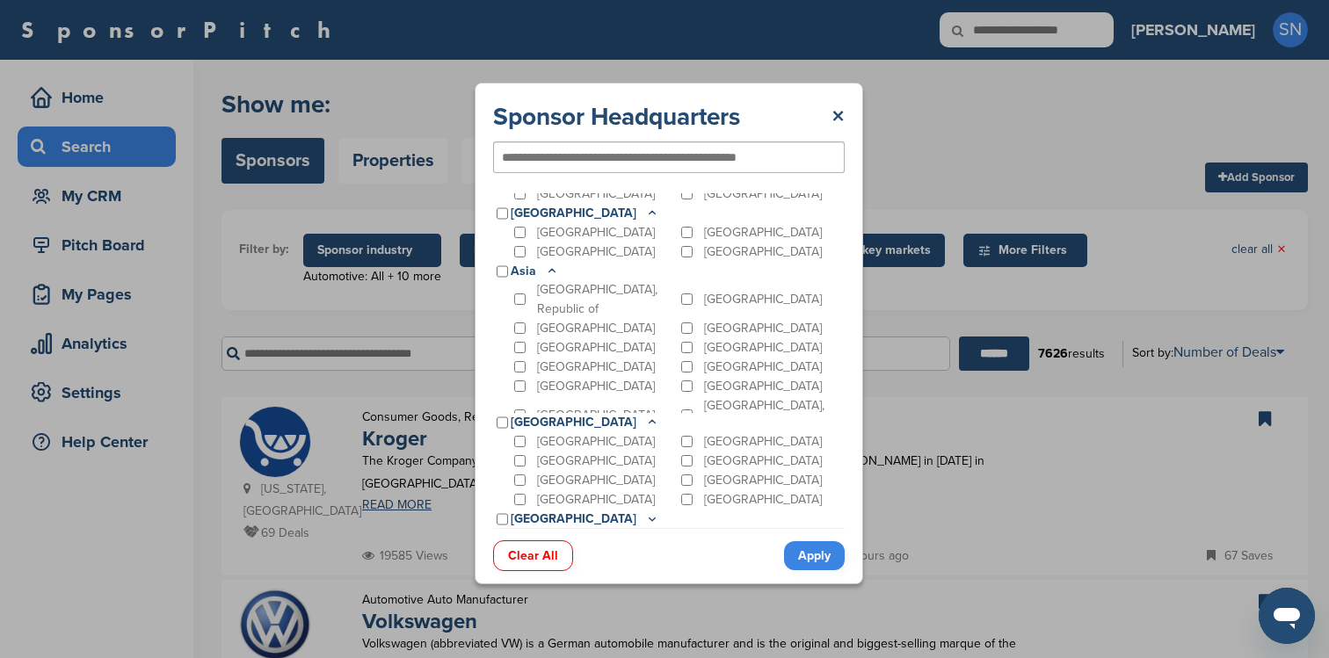
scroll to position [490, 0]
click at [645, 422] on icon at bounding box center [652, 422] width 14 height 15
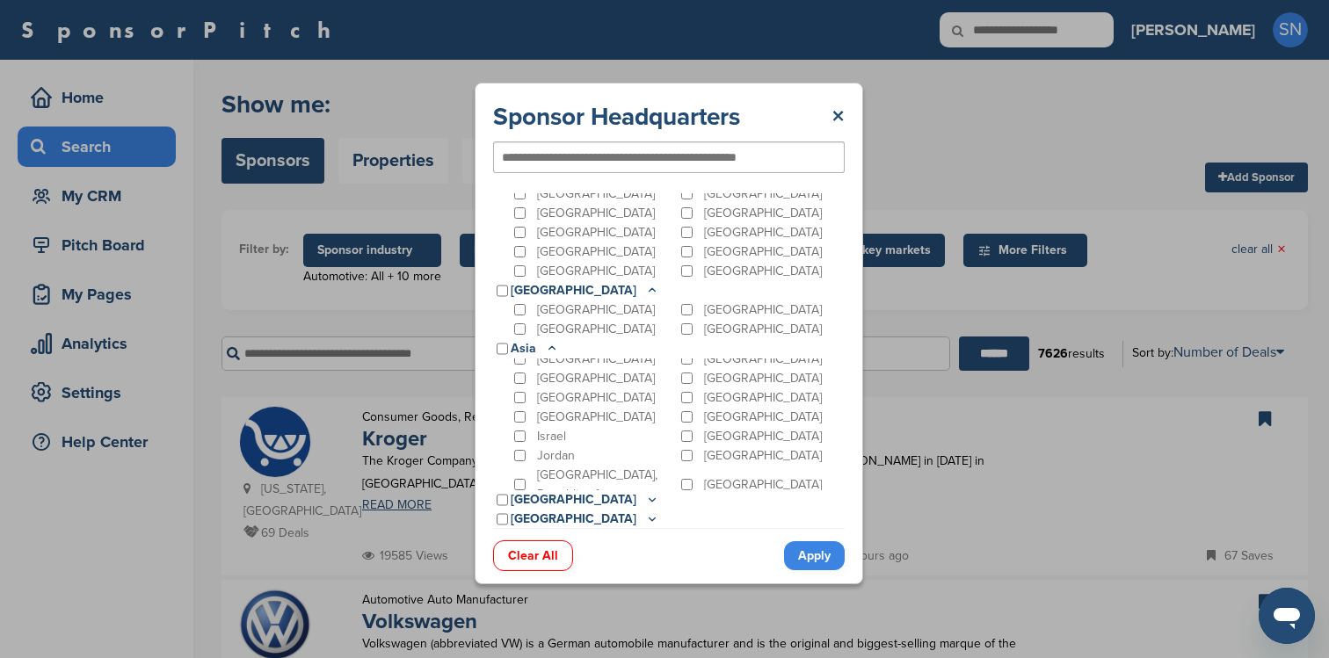
scroll to position [0, 0]
click at [554, 350] on icon at bounding box center [552, 348] width 14 height 15
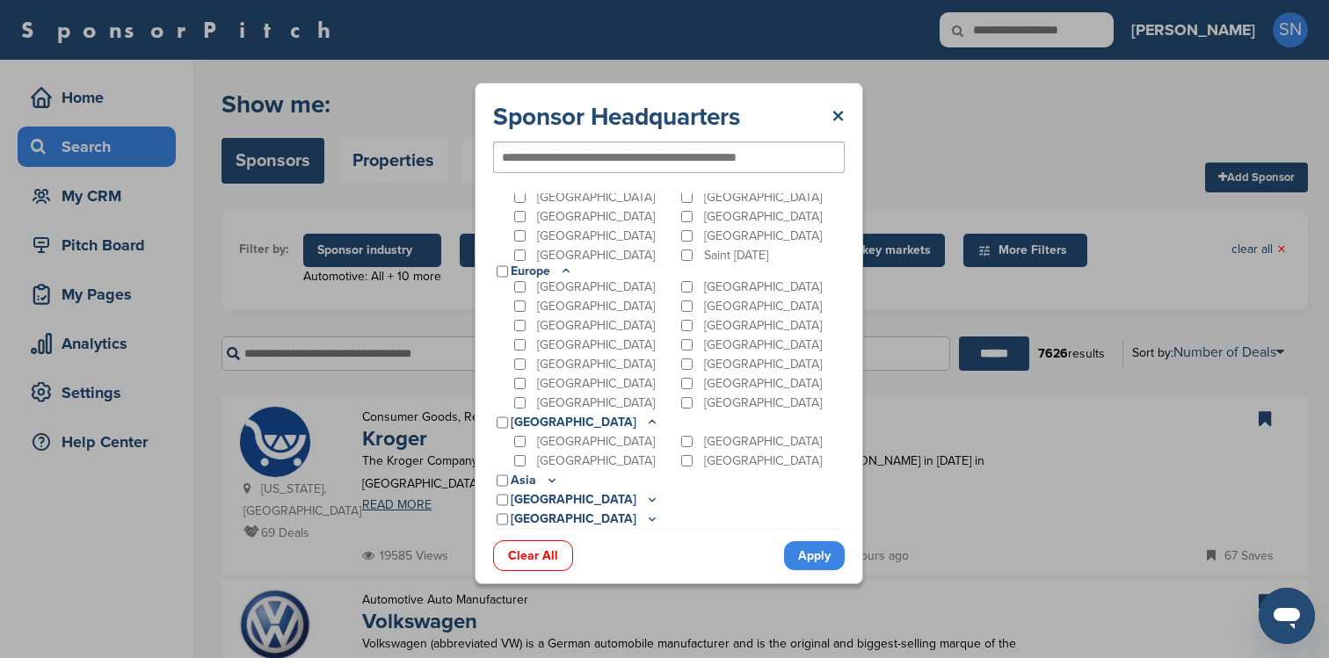
click at [645, 424] on icon at bounding box center [652, 422] width 14 height 15
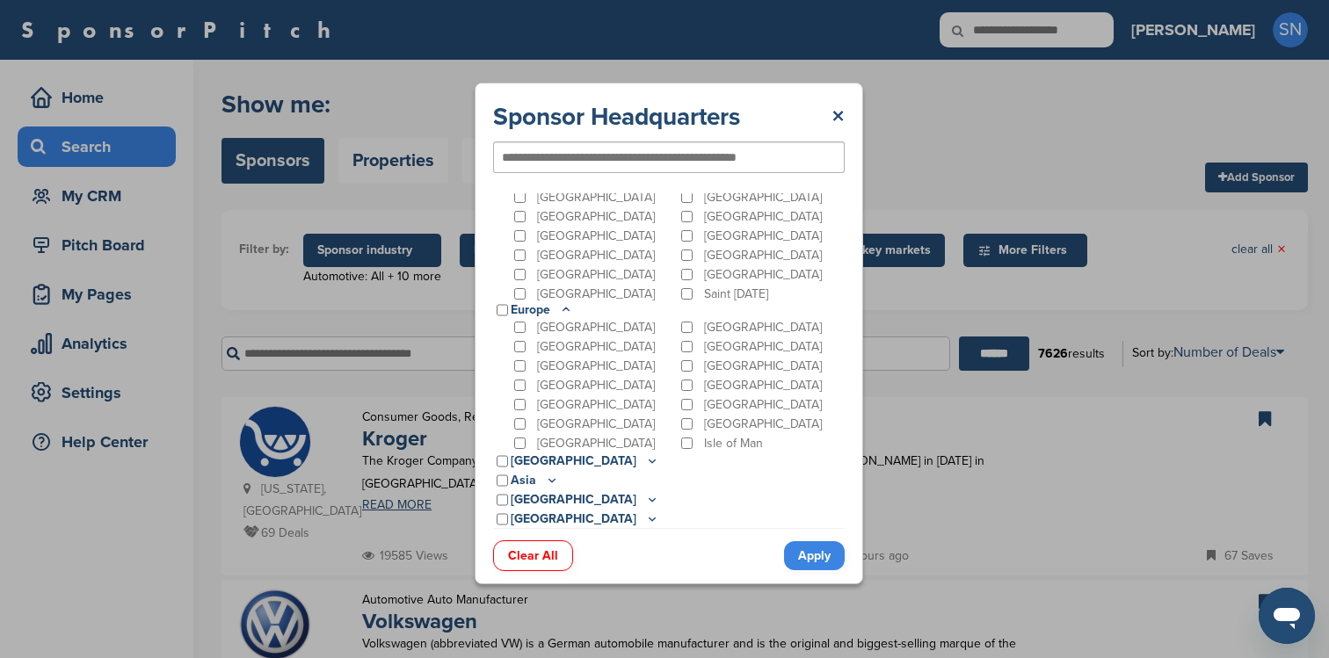
scroll to position [0, 0]
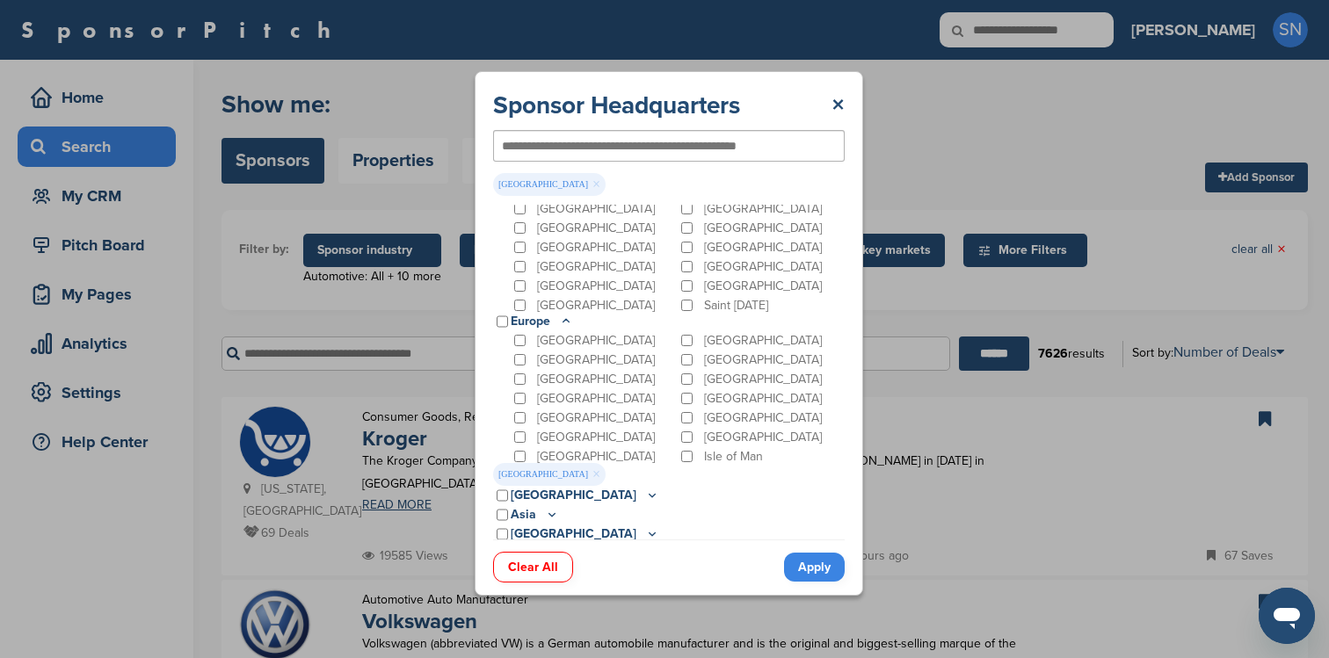
click at [568, 322] on icon at bounding box center [566, 321] width 14 height 15
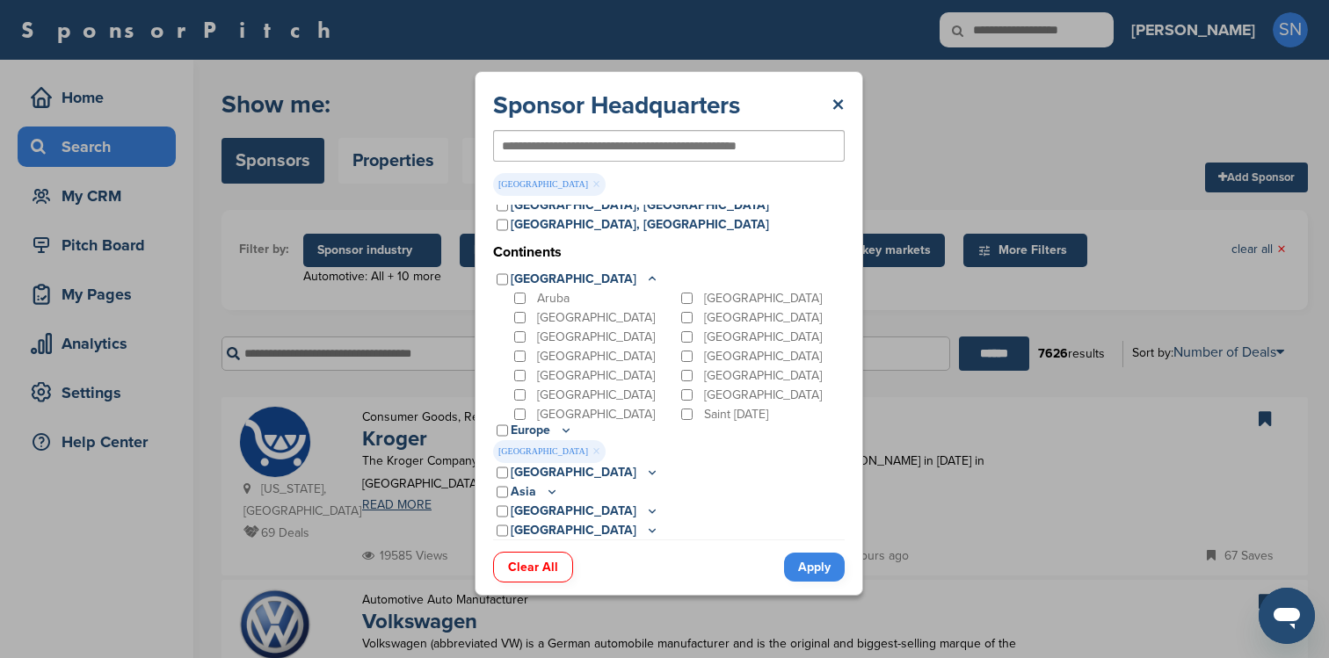
click at [555, 366] on p "[GEOGRAPHIC_DATA]" at bounding box center [596, 375] width 118 height 19
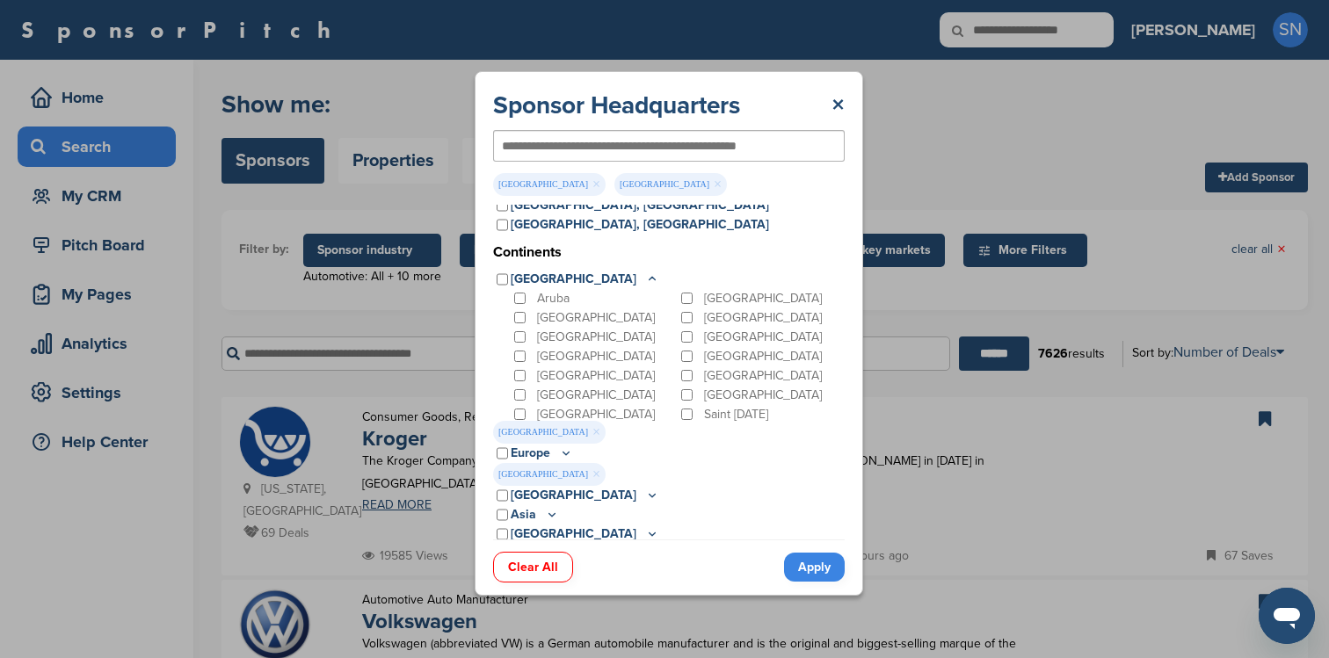
click at [645, 277] on icon at bounding box center [652, 279] width 14 height 15
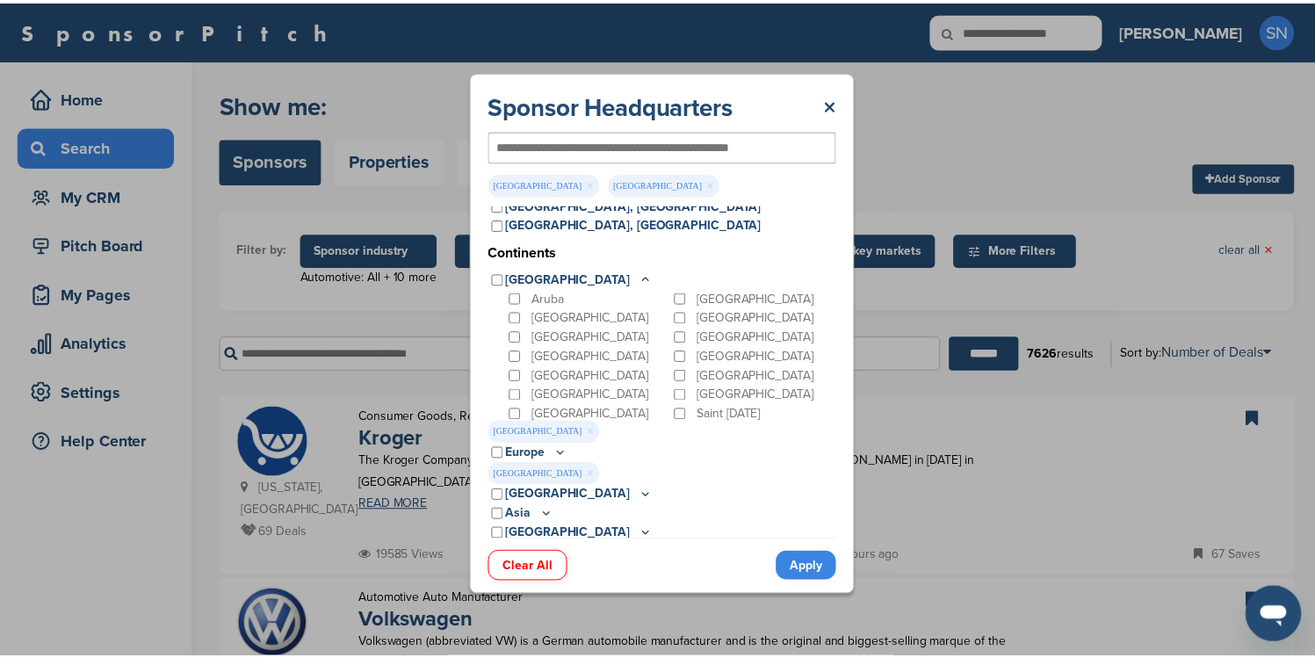
scroll to position [25, 0]
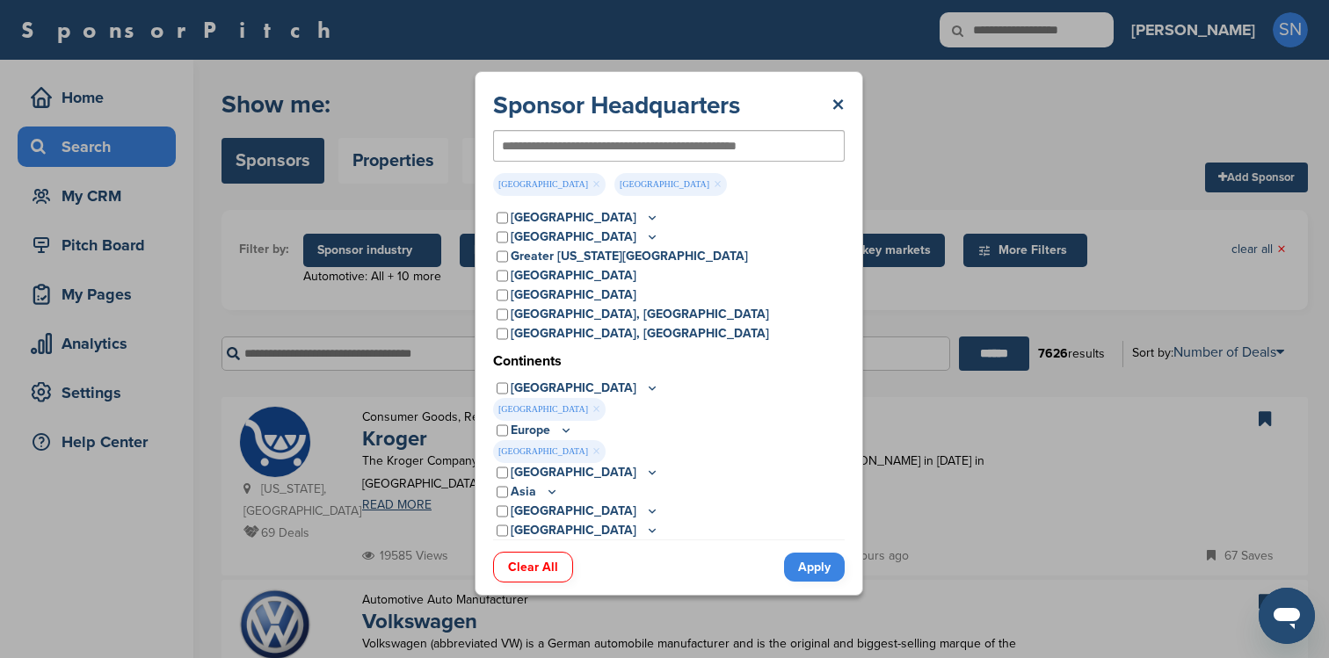
click at [797, 569] on link "Apply" at bounding box center [814, 567] width 61 height 29
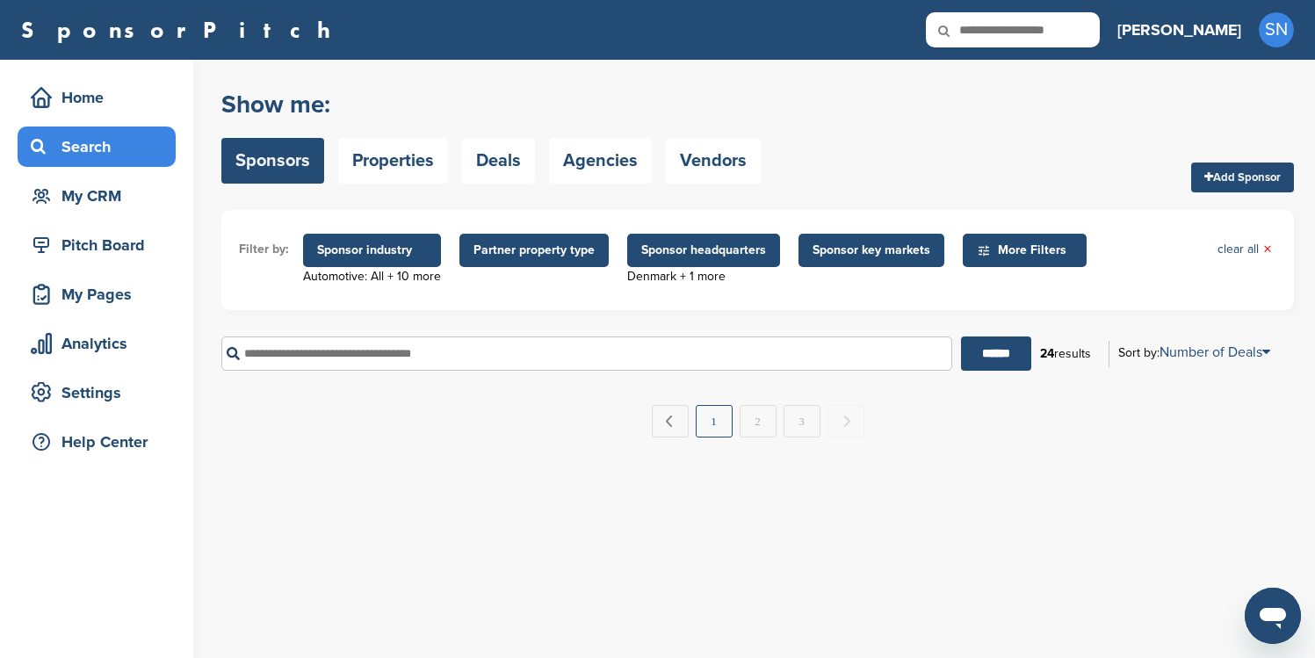
click at [719, 429] on link "1" at bounding box center [714, 421] width 37 height 33
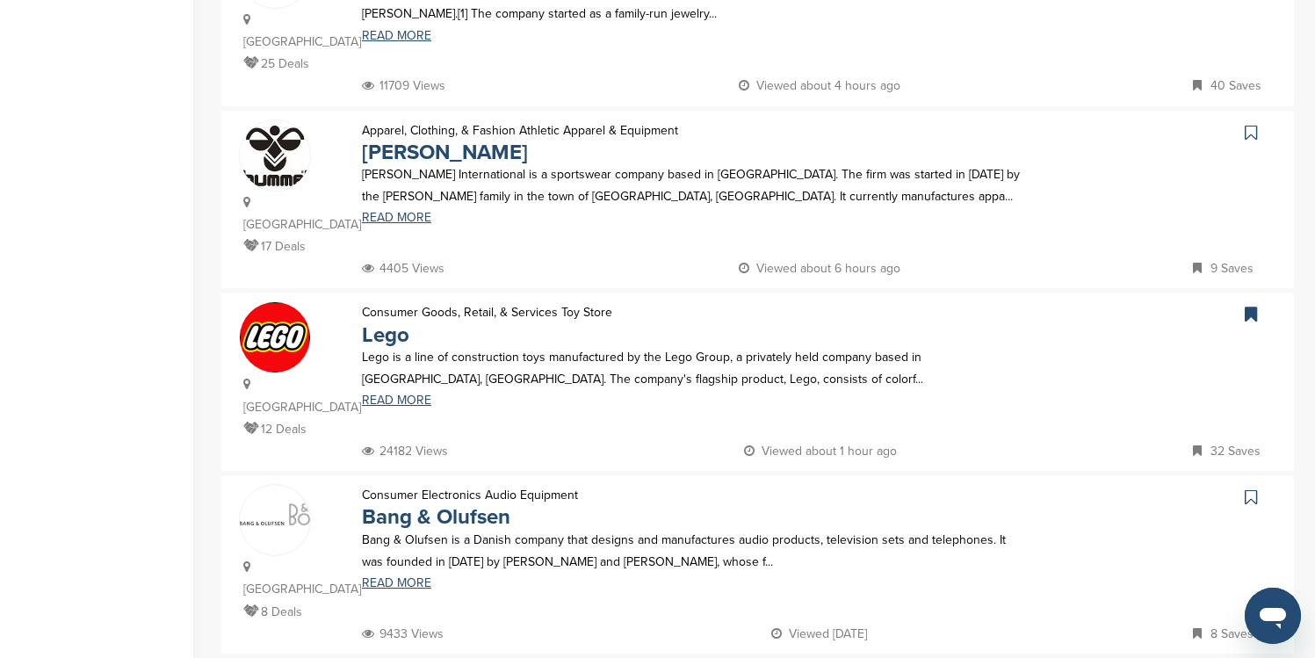
scroll to position [677, 0]
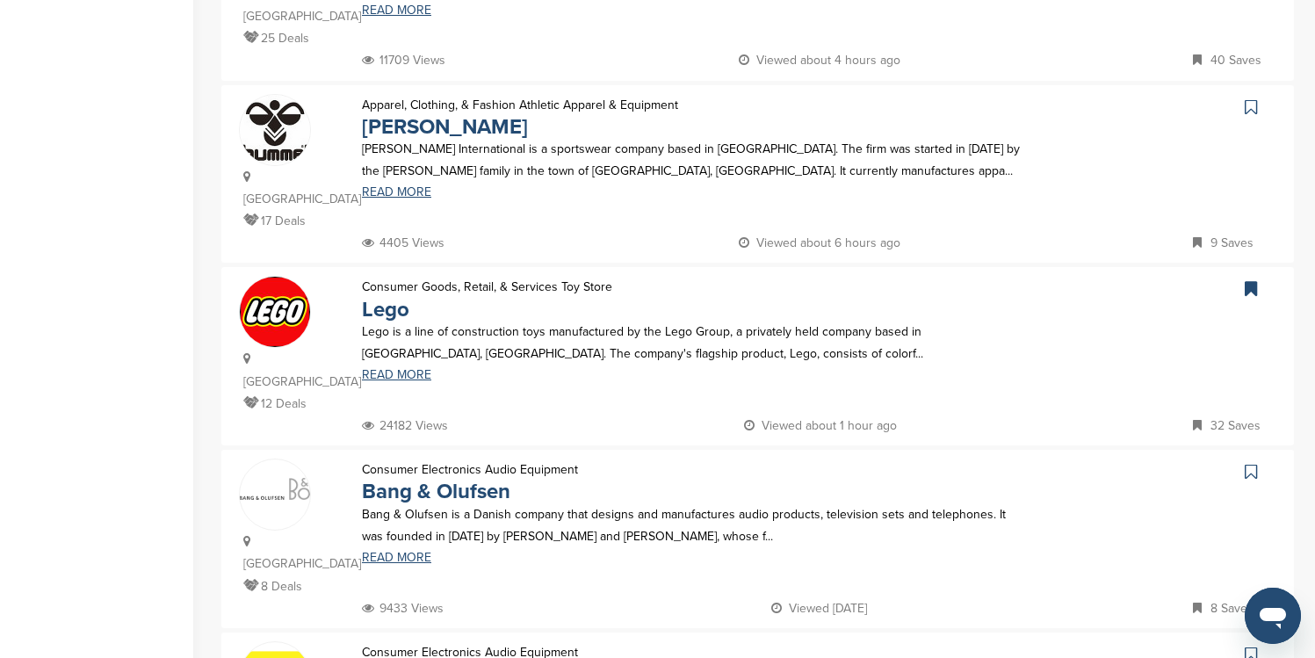
click at [1252, 98] on icon at bounding box center [1251, 107] width 12 height 18
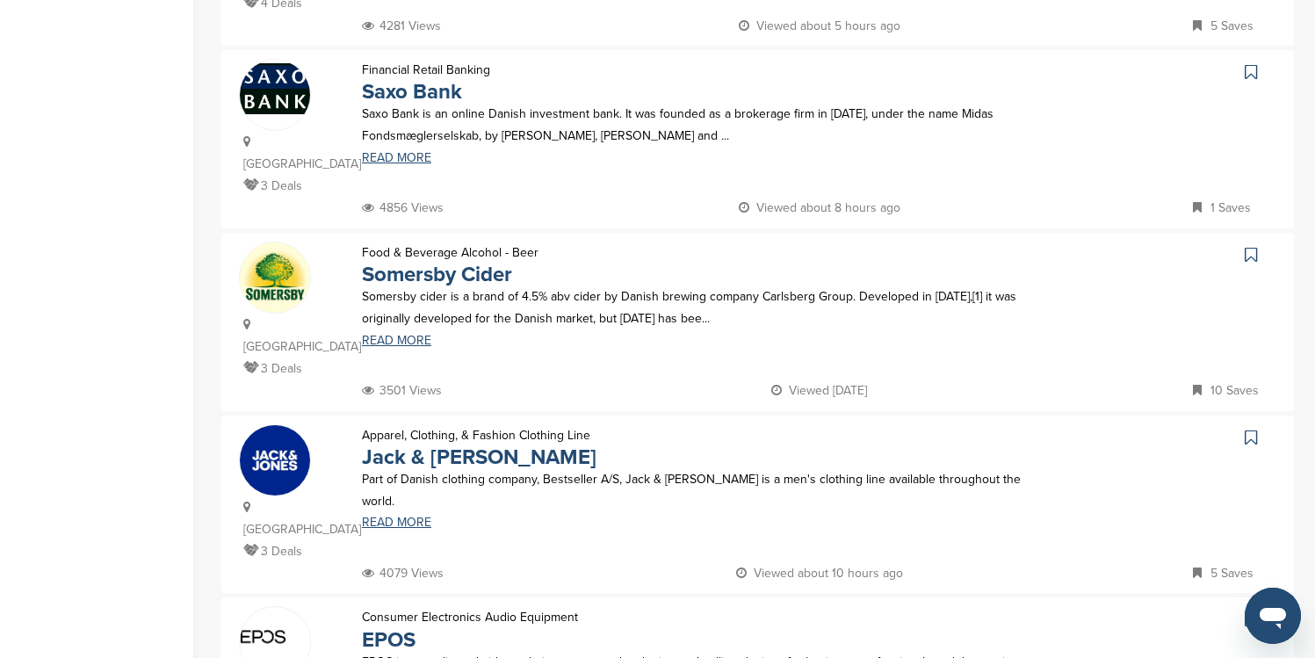
scroll to position [1538, 0]
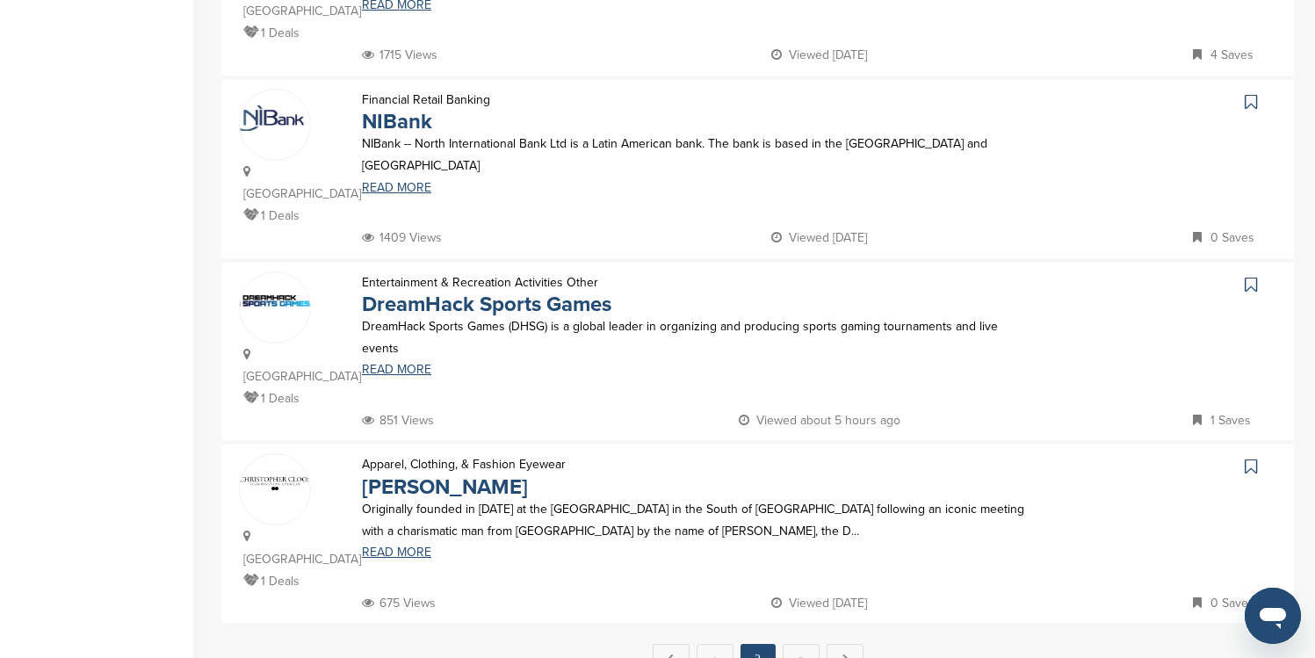
scroll to position [1603, 0]
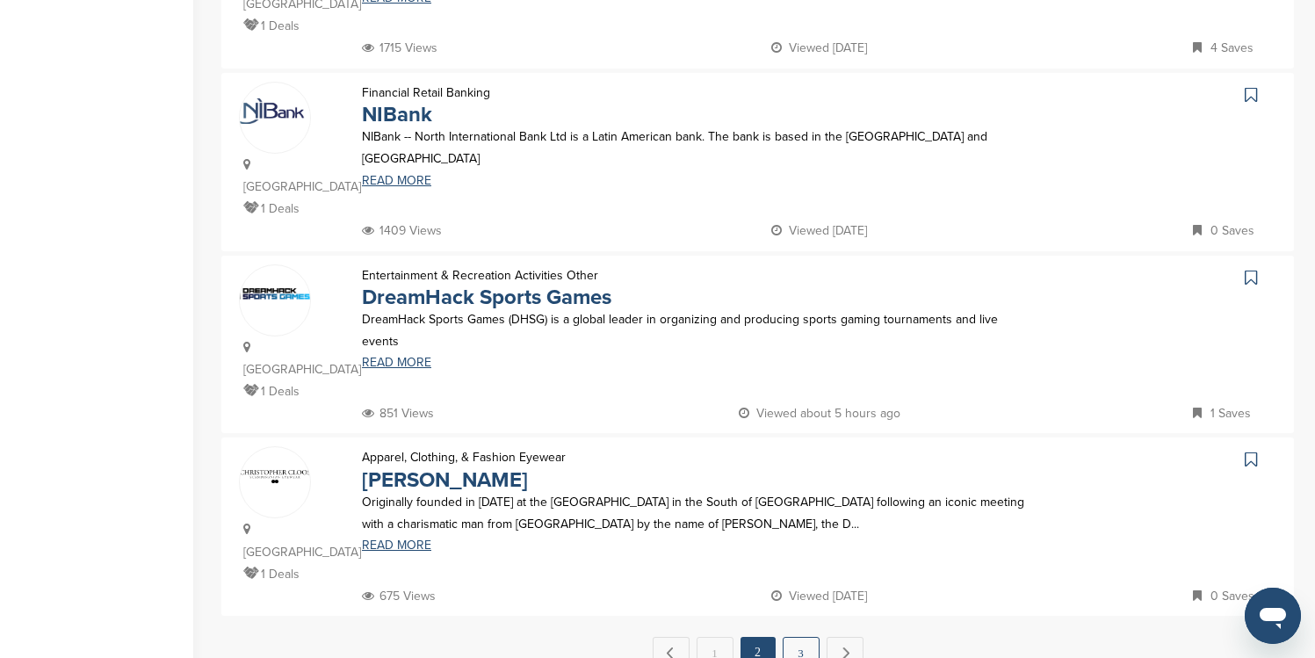
click at [802, 637] on link "3" at bounding box center [801, 653] width 37 height 33
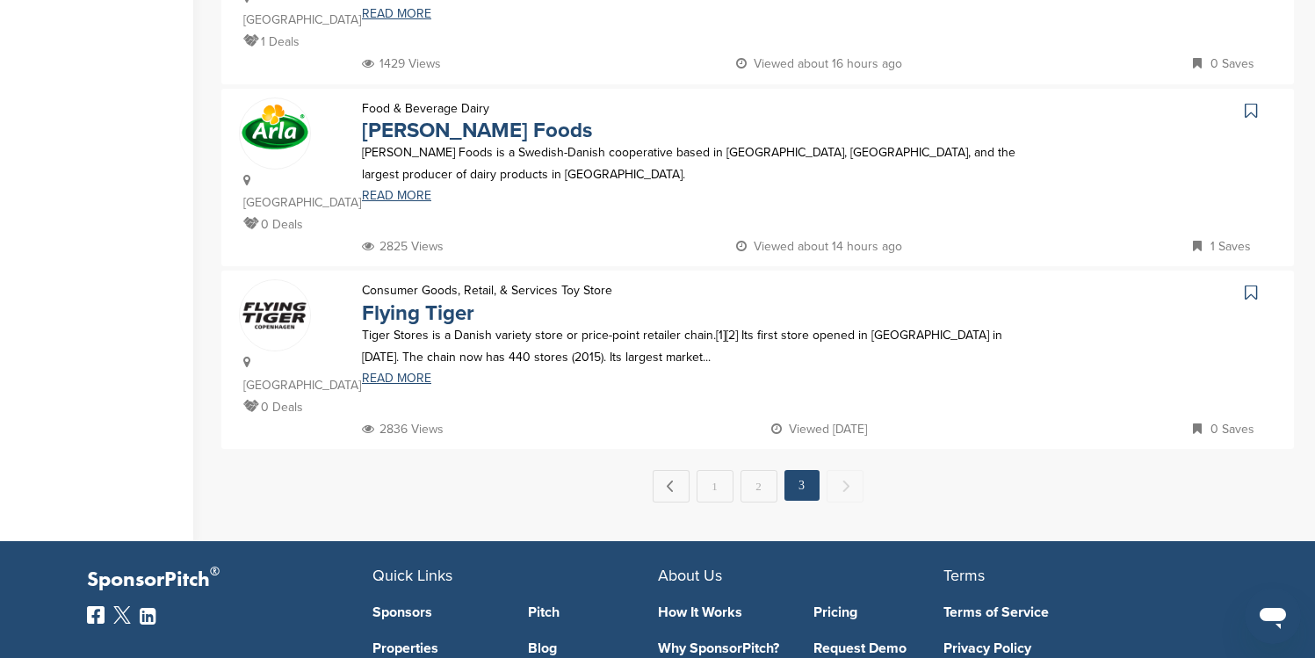
scroll to position [685, 0]
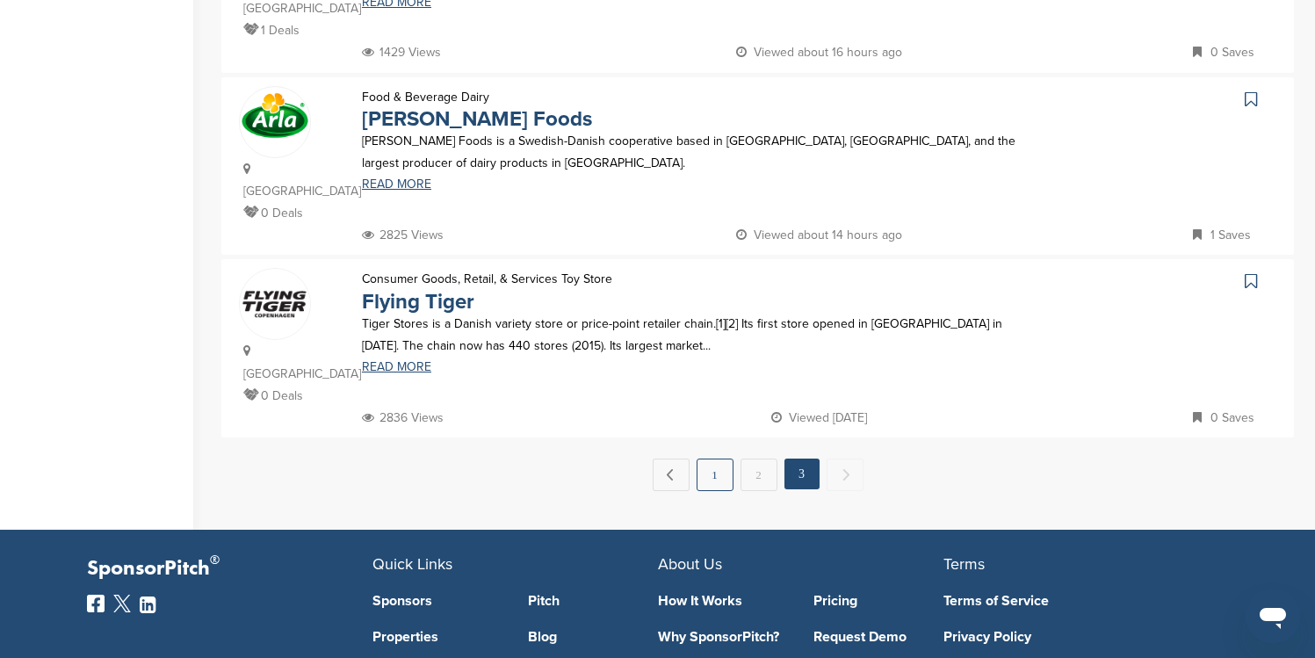
click at [718, 459] on link "1" at bounding box center [715, 475] width 37 height 33
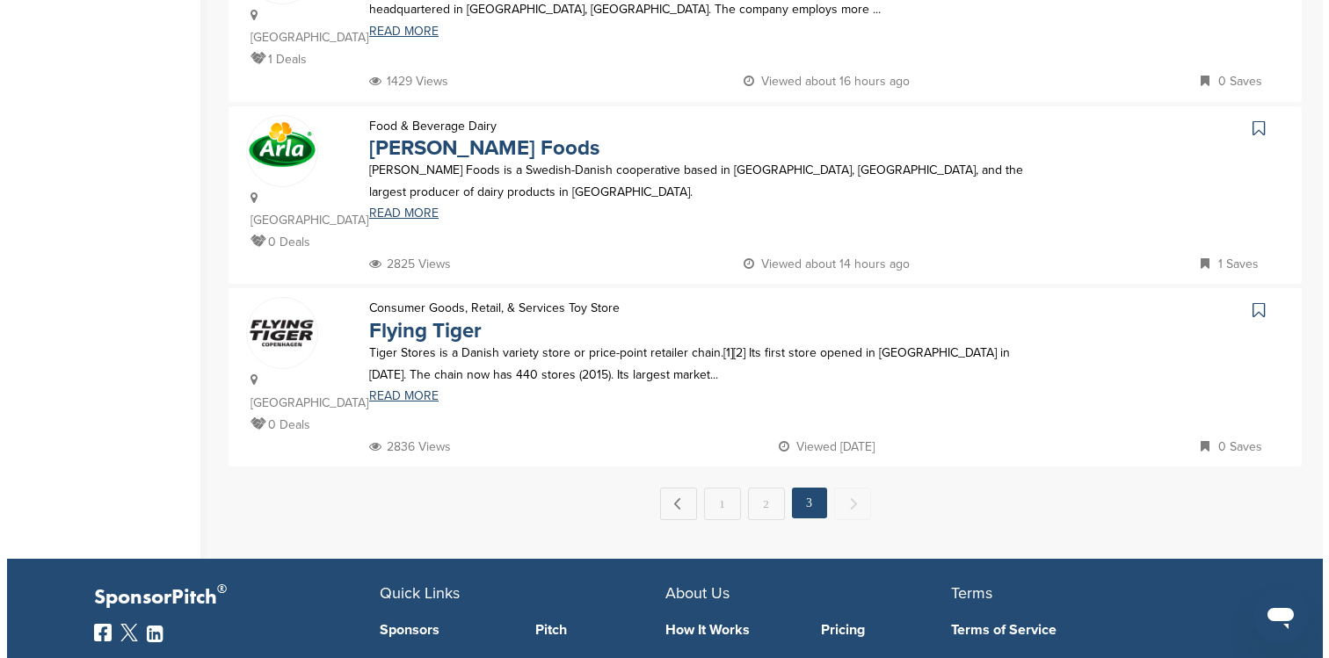
scroll to position [0, 0]
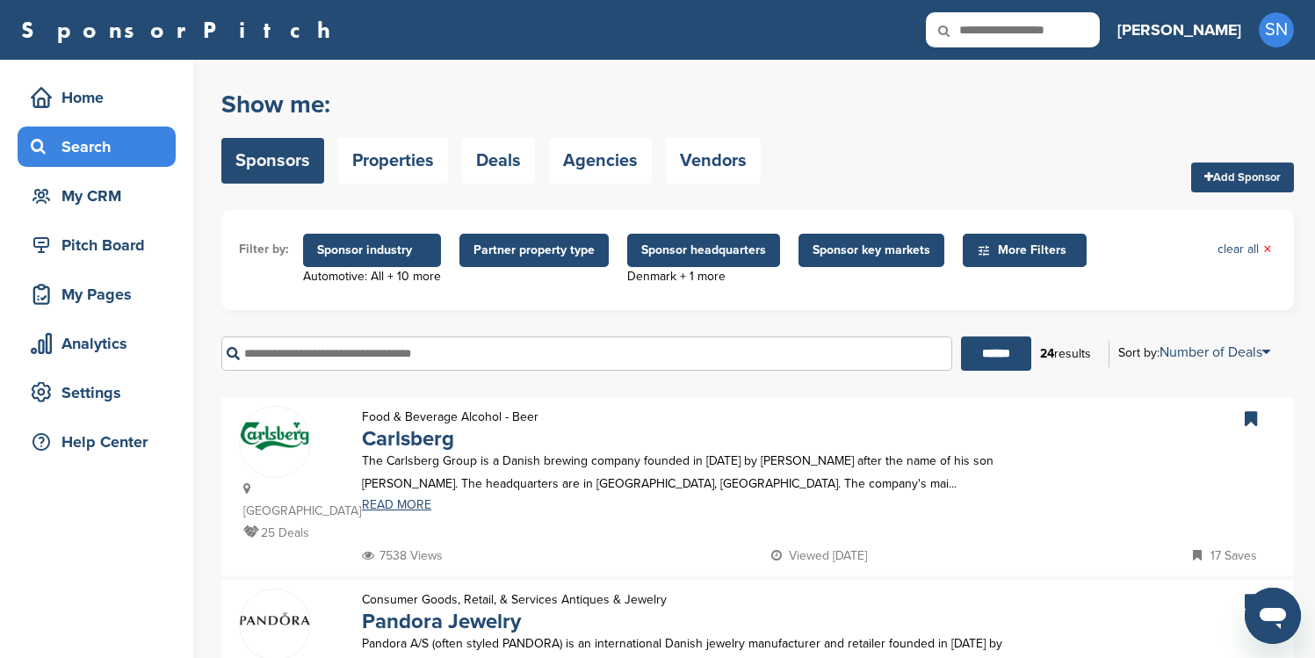
click at [748, 258] on span "Sponsor headquarters" at bounding box center [703, 250] width 125 height 19
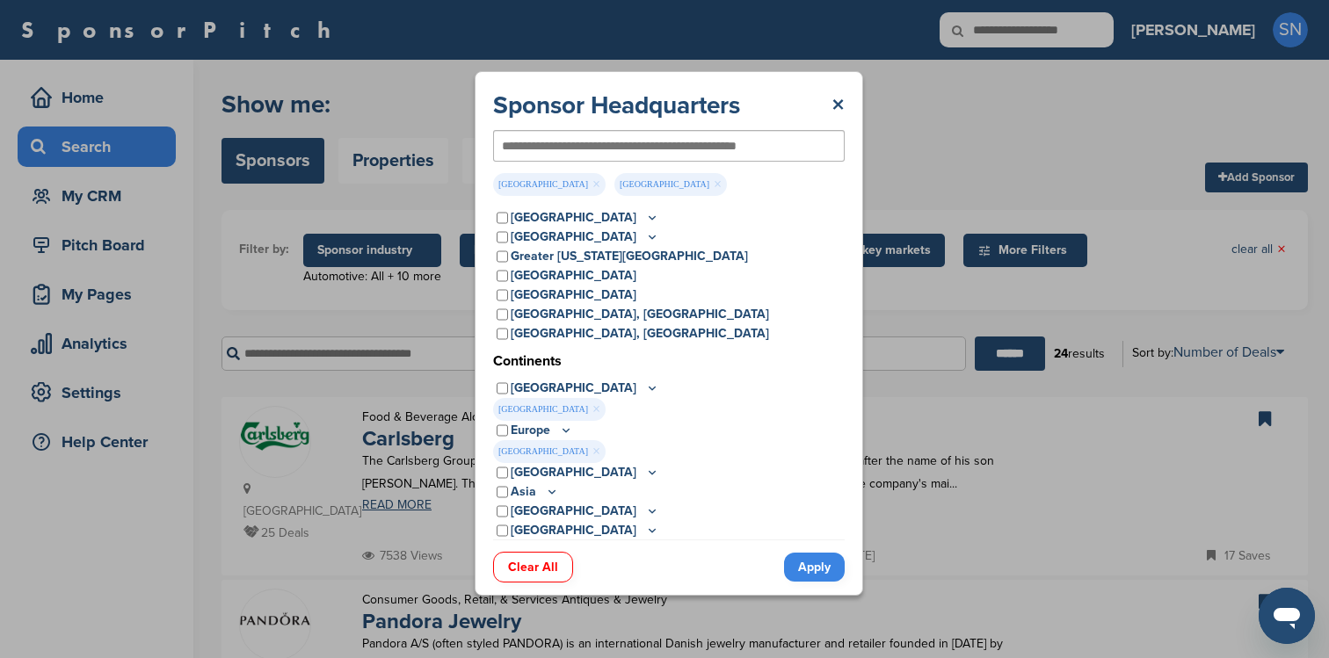
click at [538, 576] on link "Clear All" at bounding box center [533, 567] width 80 height 31
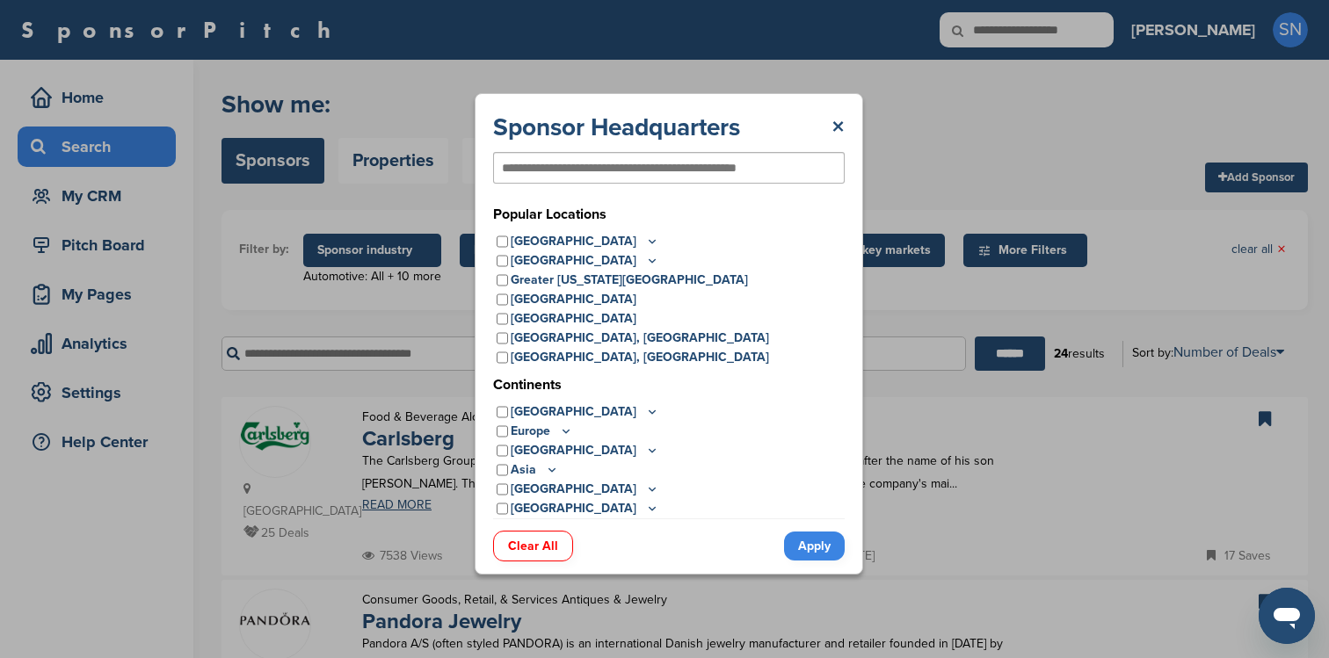
click at [823, 549] on link "Apply" at bounding box center [814, 546] width 61 height 29
